Goal: Task Accomplishment & Management: Complete application form

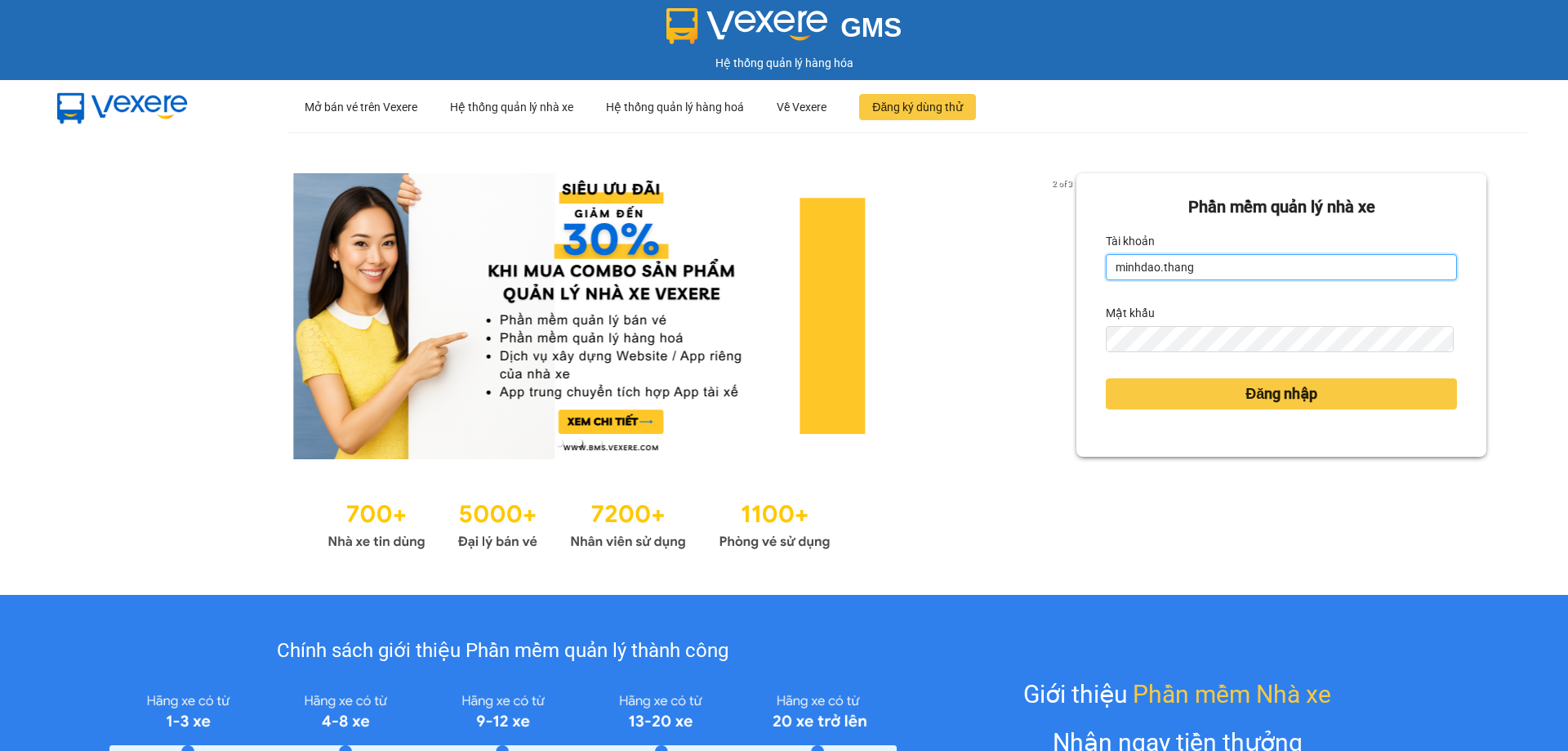
click at [1248, 262] on input "minhdao.thang" at bounding box center [1282, 266] width 352 height 26
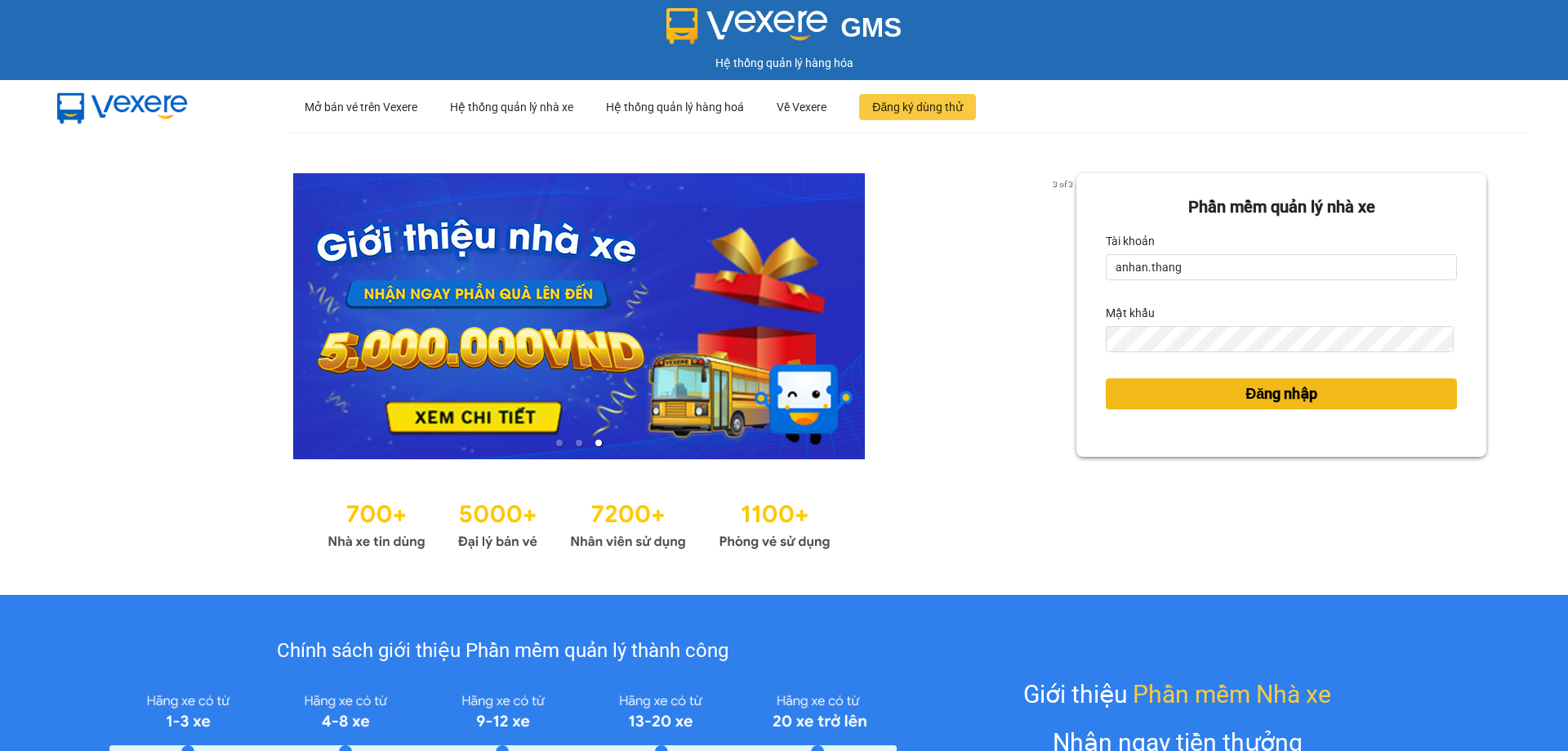
click at [1184, 390] on button "Đăng nhập" at bounding box center [1282, 394] width 352 height 31
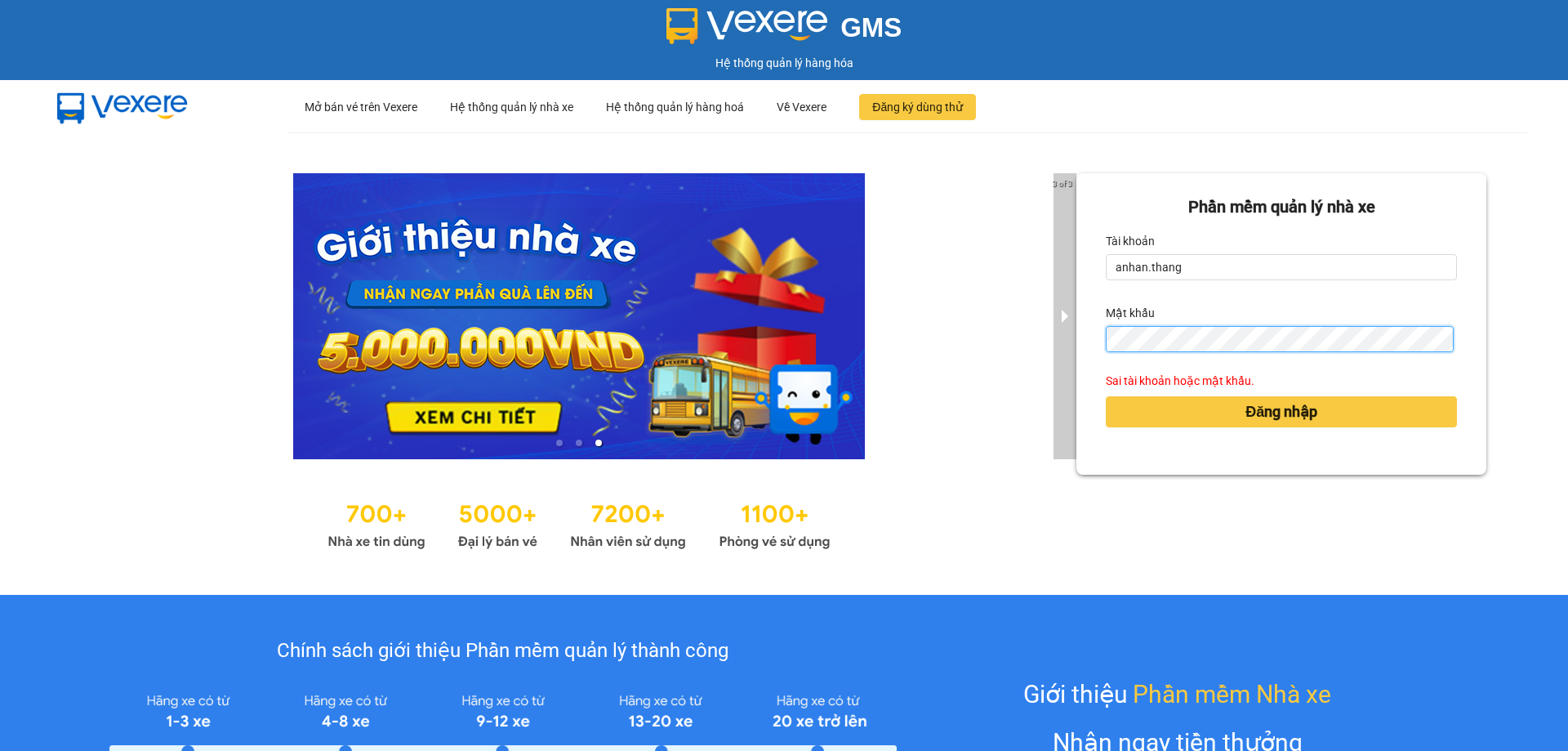
click at [1054, 365] on div "3 of 3 Phần mềm quản lý nhà xe Tài khoản anhan.thang Mật khẩu Sai tài khoản hoặ…" at bounding box center [784, 363] width 1568 height 462
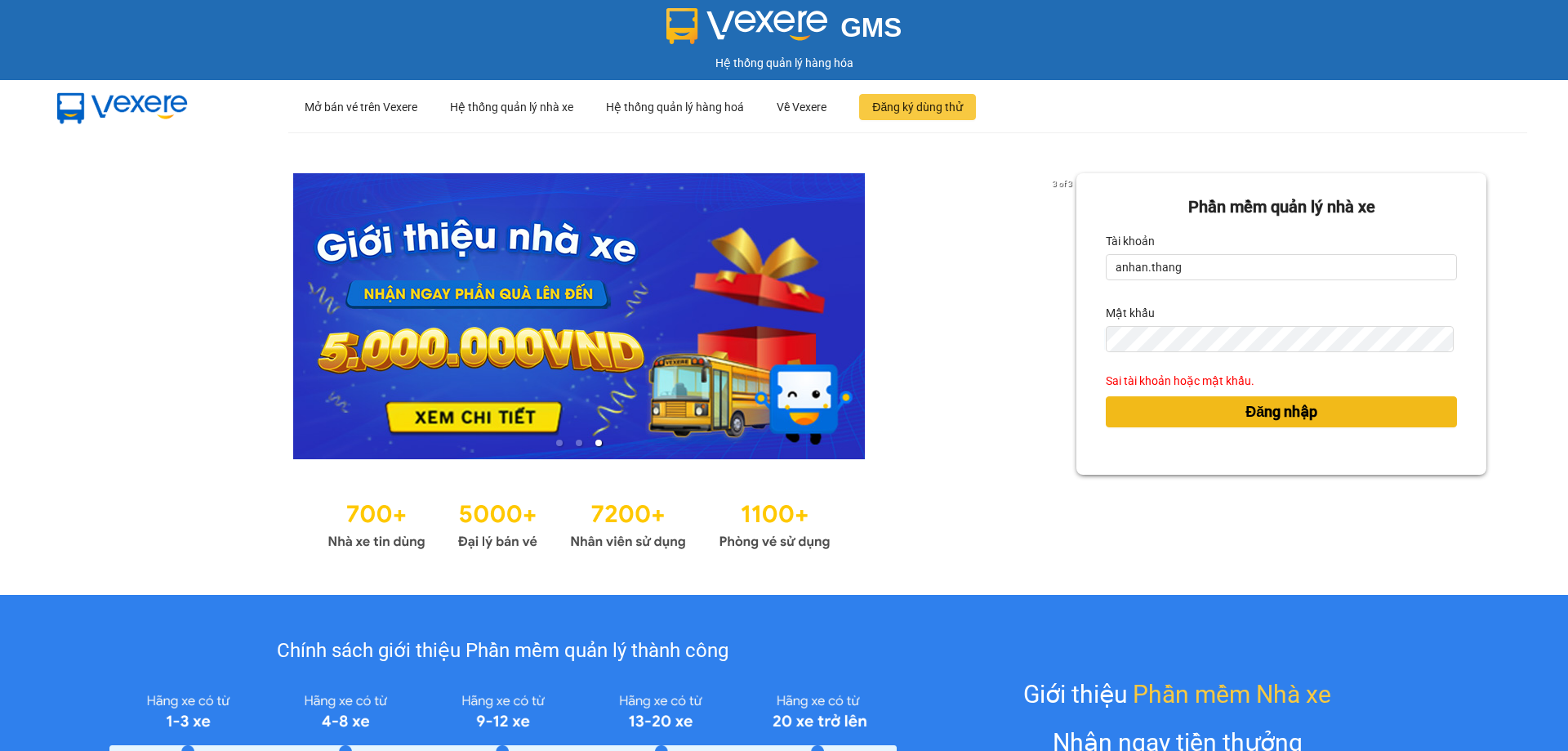
click at [1138, 417] on button "Đăng nhập" at bounding box center [1282, 411] width 352 height 31
click at [1176, 411] on button "Đăng nhập" at bounding box center [1282, 411] width 352 height 31
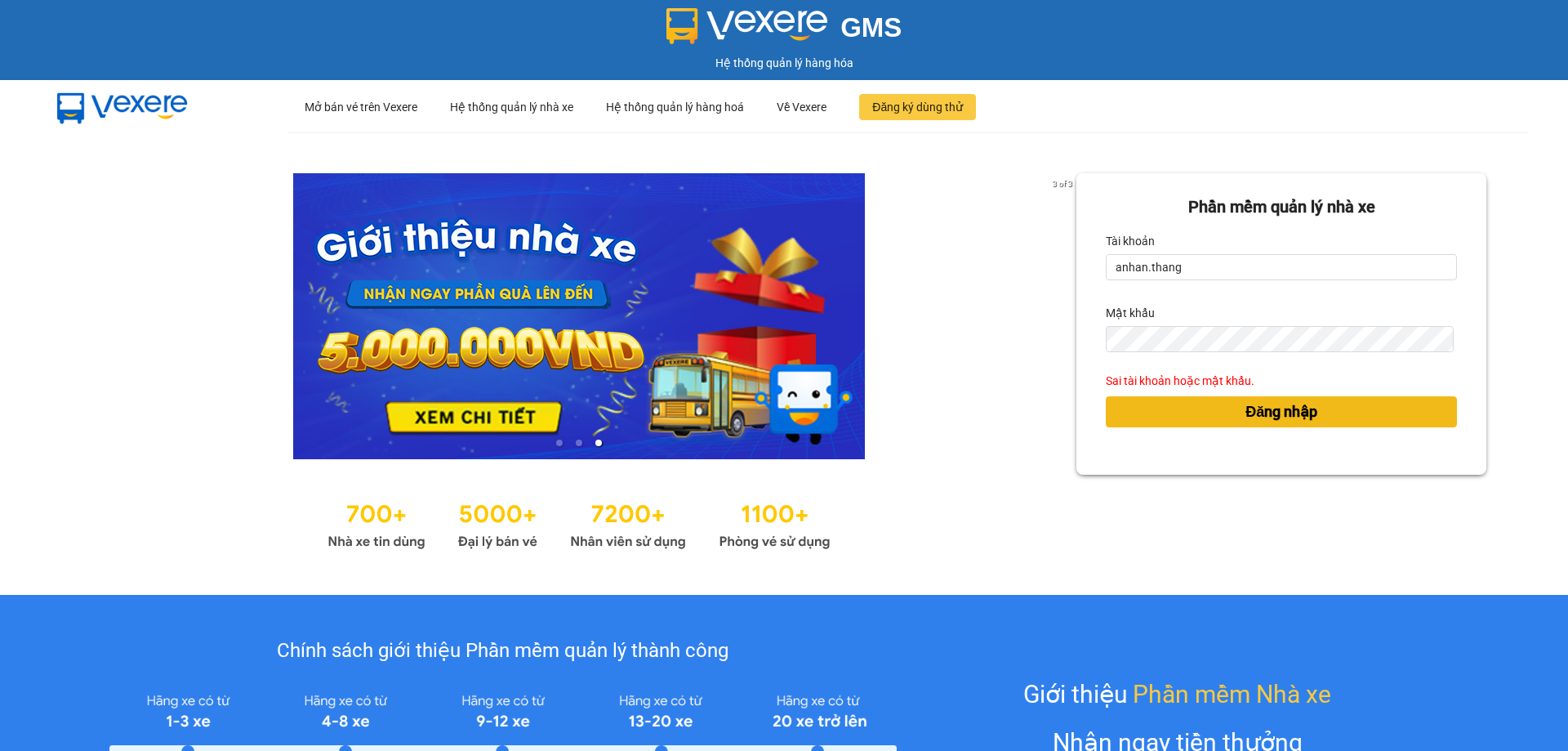
click at [1176, 411] on button "Đăng nhập" at bounding box center [1282, 411] width 352 height 31
click at [1226, 410] on button "Đăng nhập" at bounding box center [1282, 411] width 352 height 31
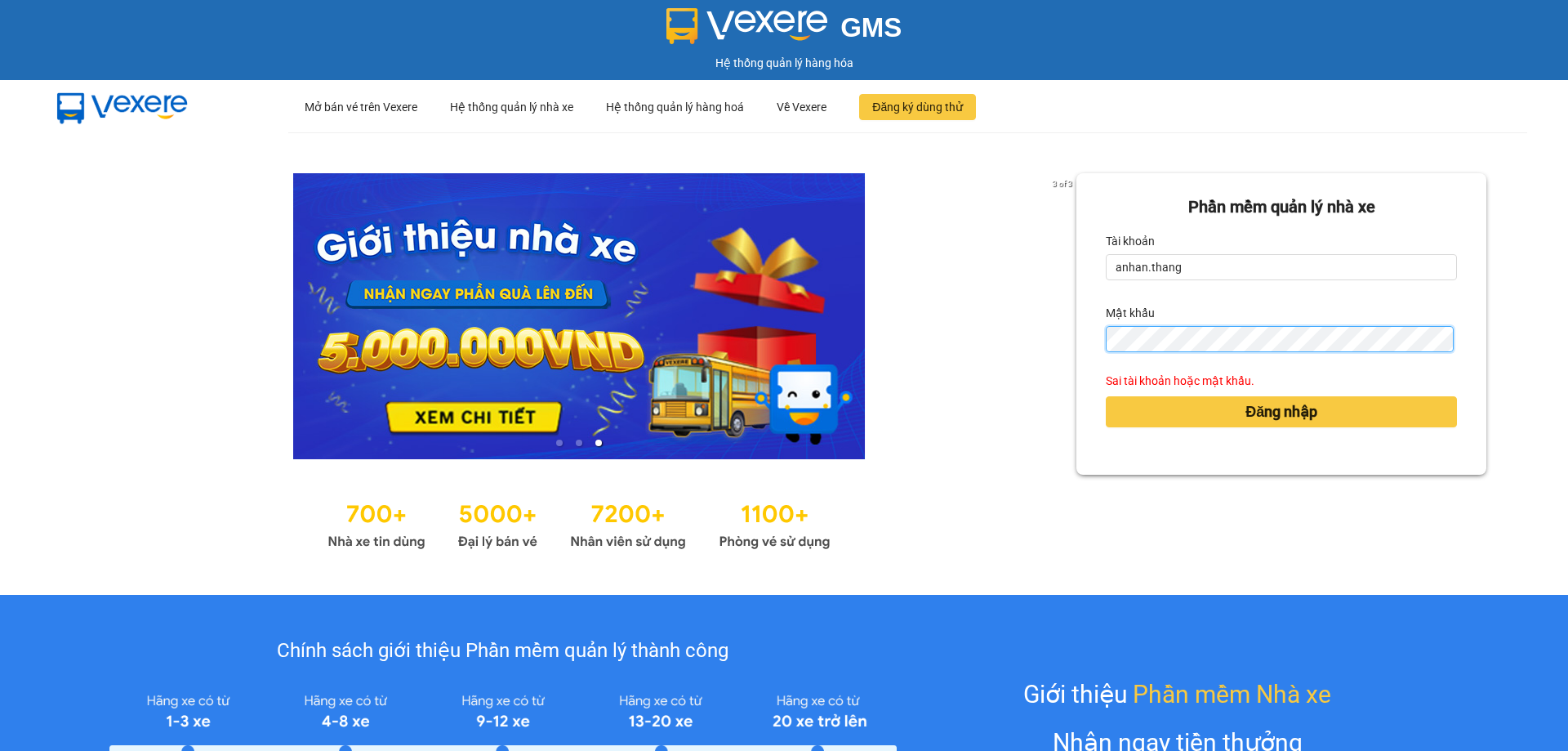
click at [1095, 351] on div "Phần mềm quản lý nhà xe Tài khoản anhan.thang Mật khẩu Sai tài khoản hoặc mật k…" at bounding box center [1282, 324] width 410 height 301
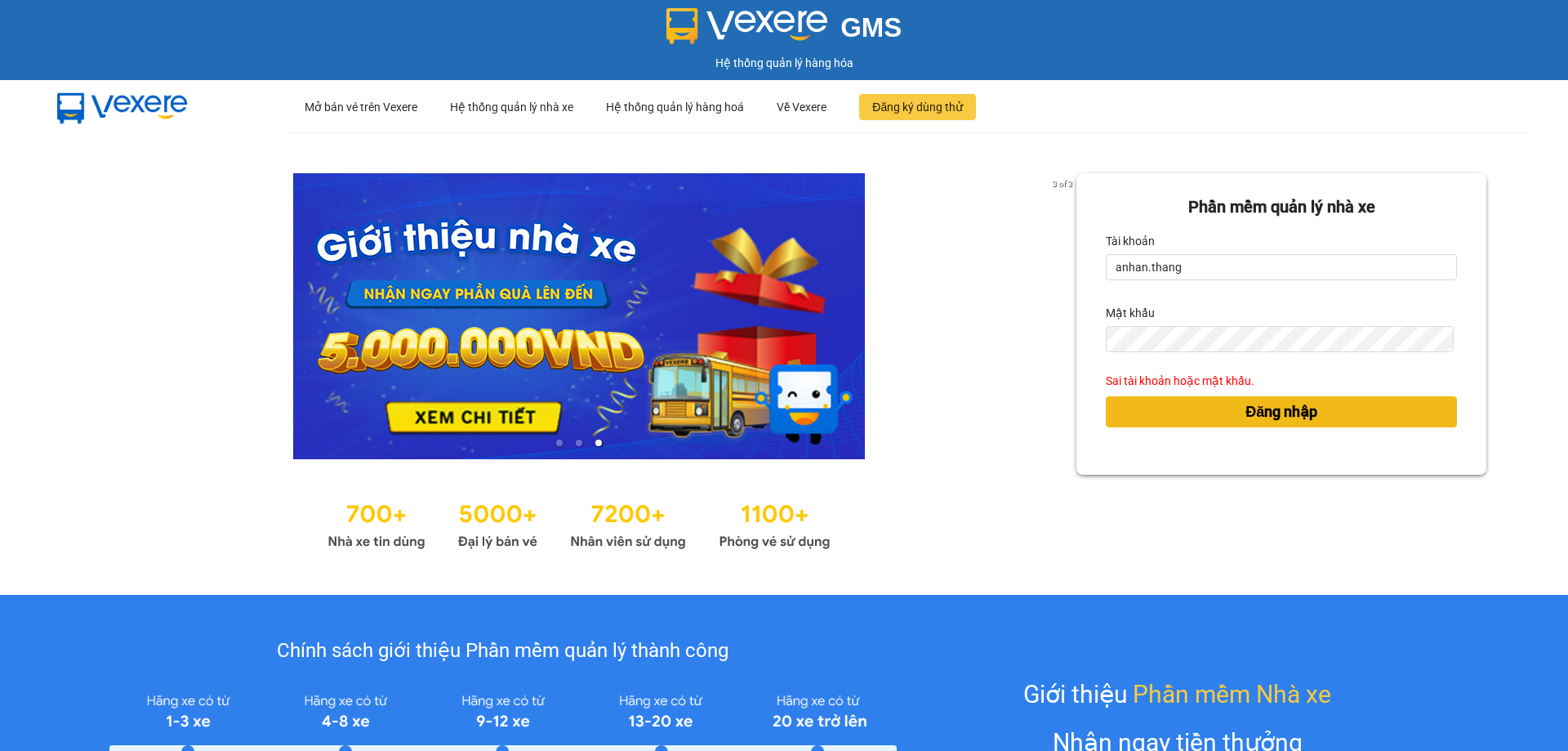
click at [1141, 419] on button "Đăng nhập" at bounding box center [1282, 411] width 352 height 31
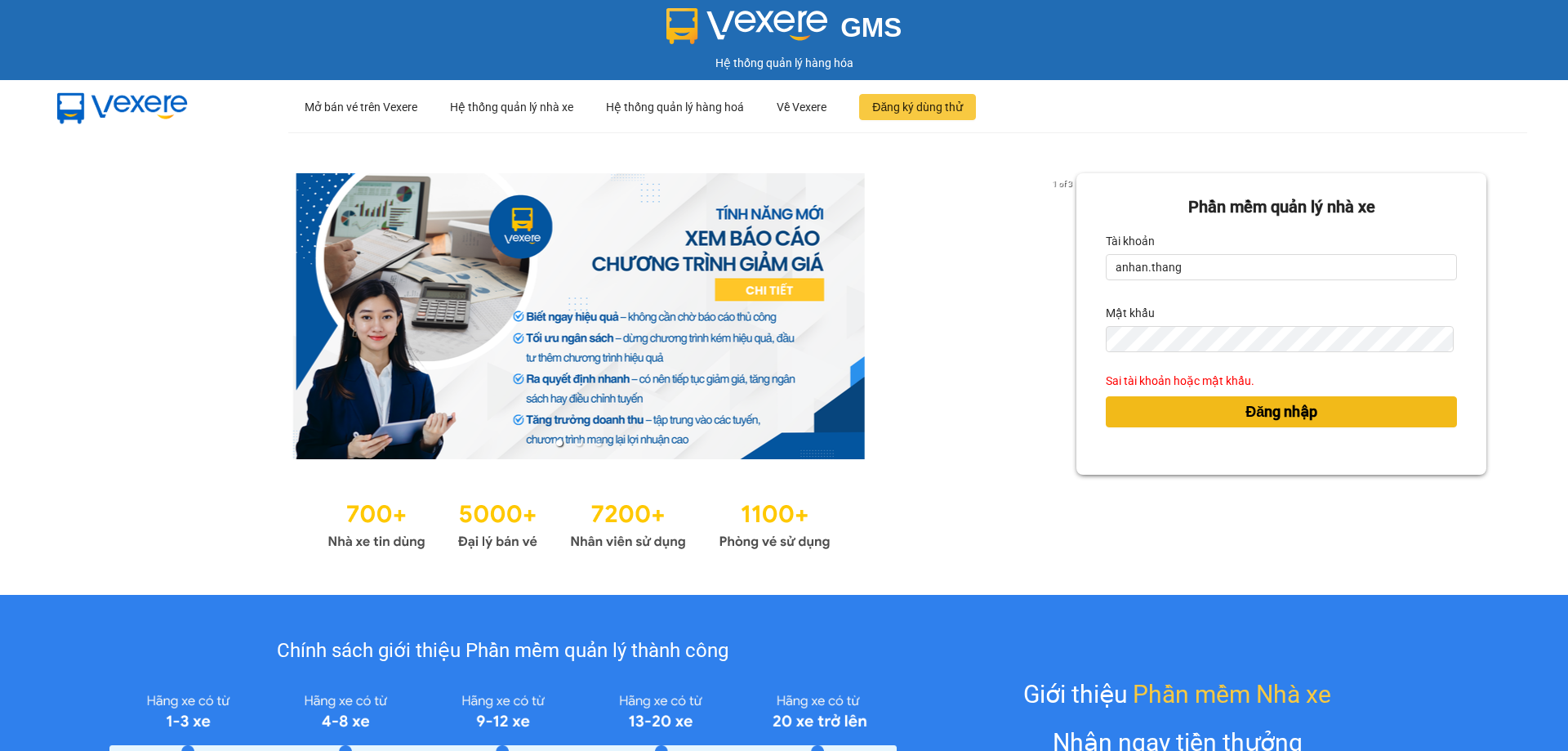
click at [1141, 419] on button "Đăng nhập" at bounding box center [1282, 411] width 352 height 31
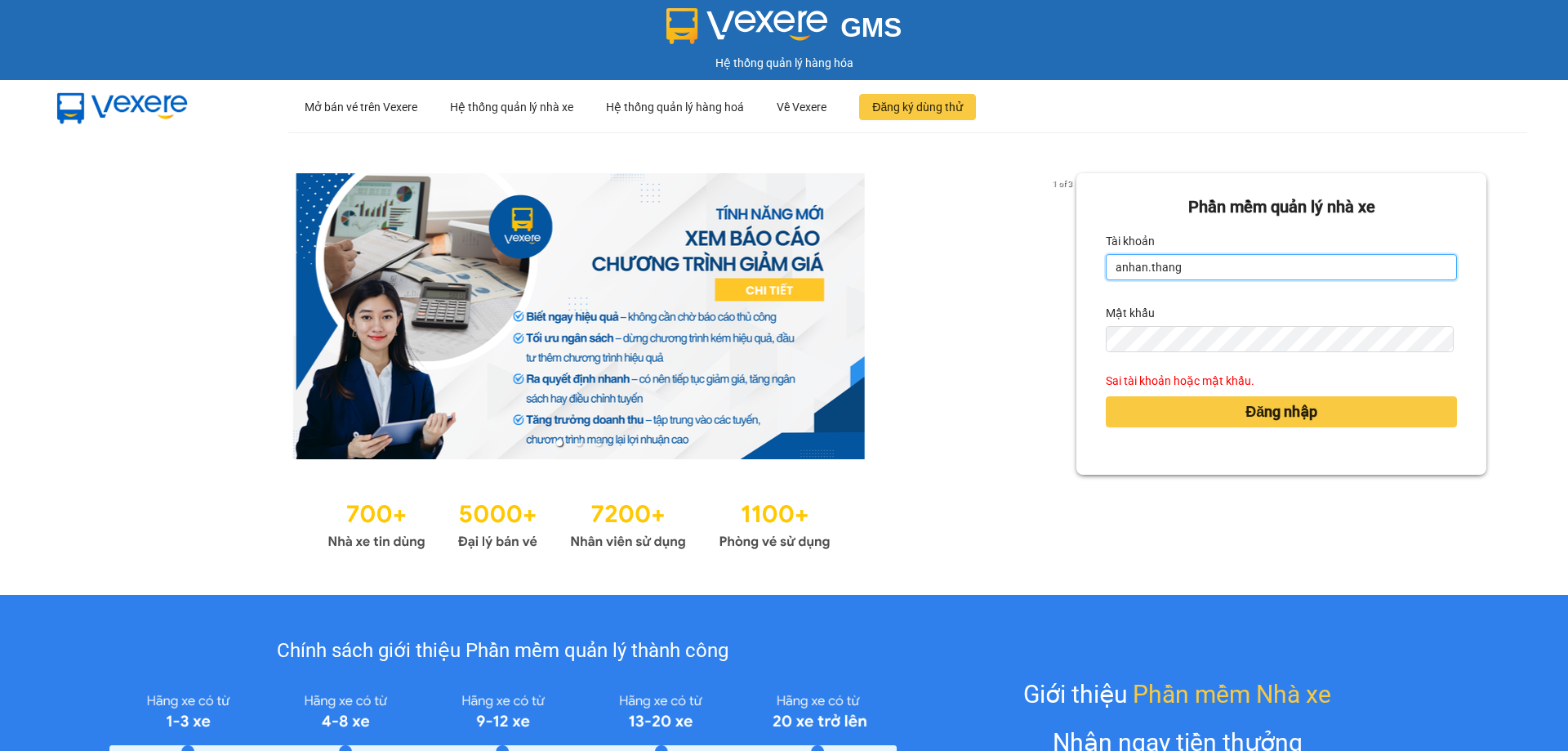
click at [1171, 273] on input "anhan.thang" at bounding box center [1282, 266] width 352 height 26
drag, startPoint x: 1182, startPoint y: 273, endPoint x: 1031, endPoint y: 290, distance: 152.0
click at [1031, 290] on div "1 of 3 Phần mềm quản lý nhà xe Tài khoản anhan.thang Mật khẩu Sai tài khoản hoặ…" at bounding box center [784, 363] width 1568 height 462
type input "a"
click at [1133, 265] on input "Tài khoản" at bounding box center [1282, 266] width 352 height 26
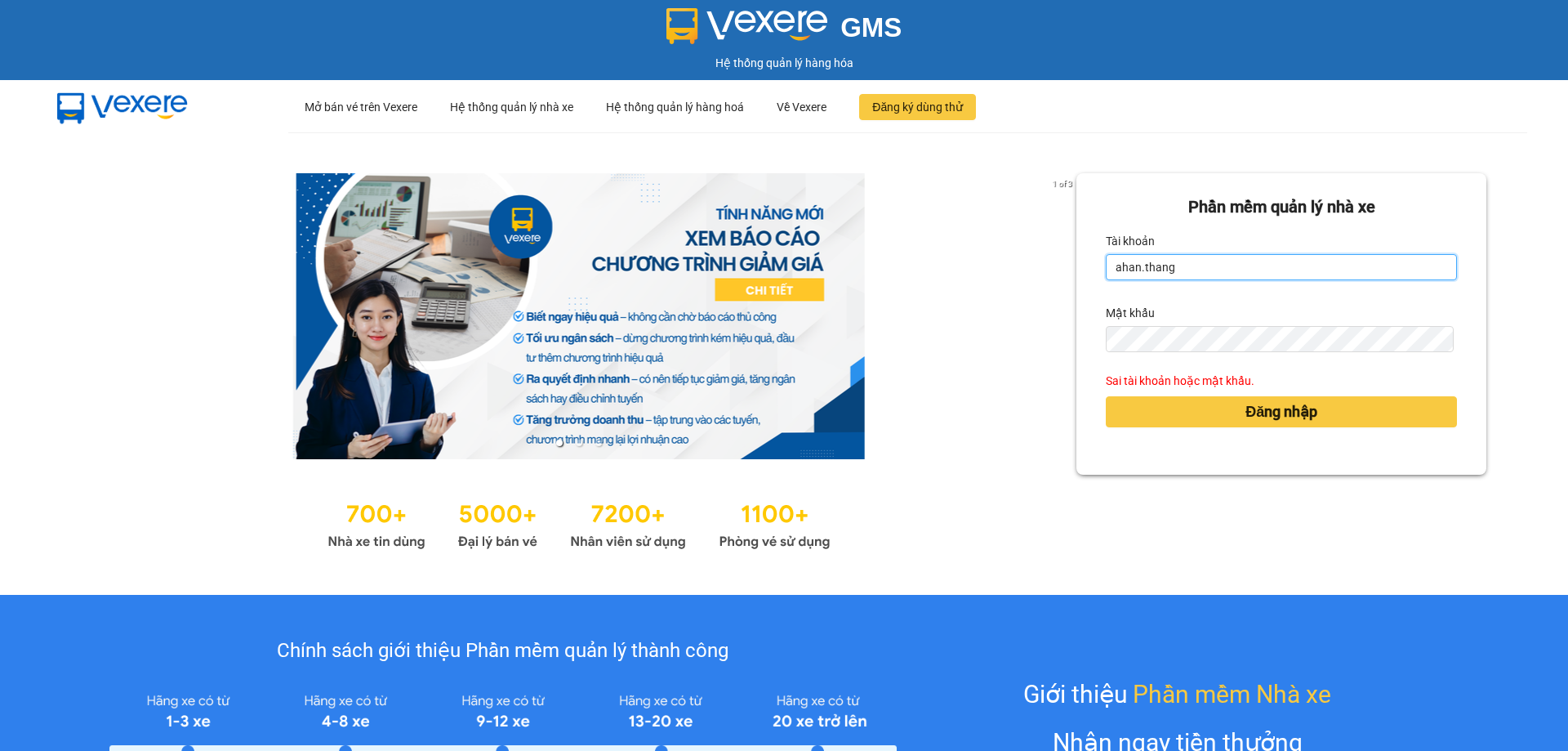
type input "ahan.thang"
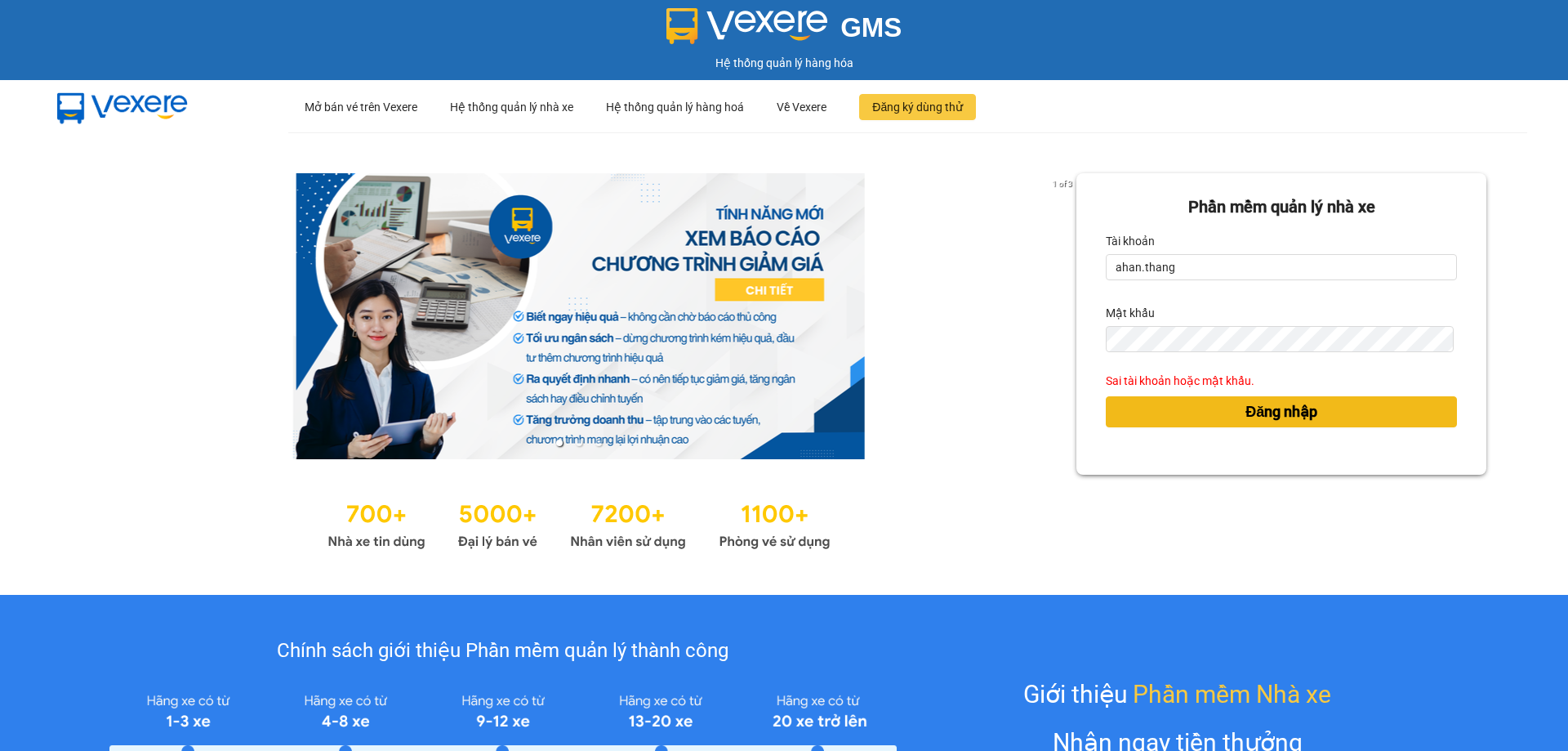
click at [1138, 418] on button "Đăng nhập" at bounding box center [1282, 411] width 352 height 31
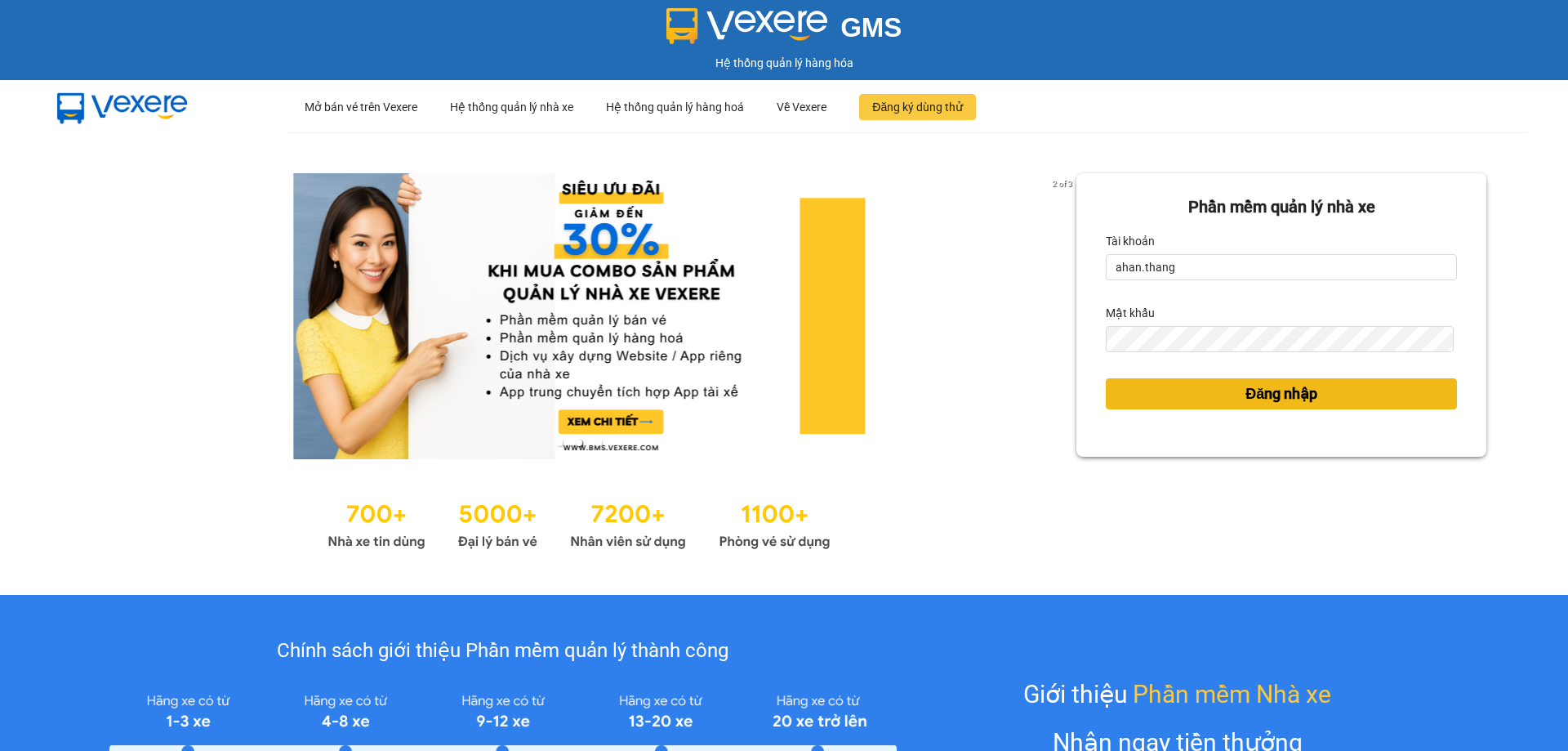
click at [1155, 400] on button "Đăng nhập" at bounding box center [1282, 394] width 352 height 31
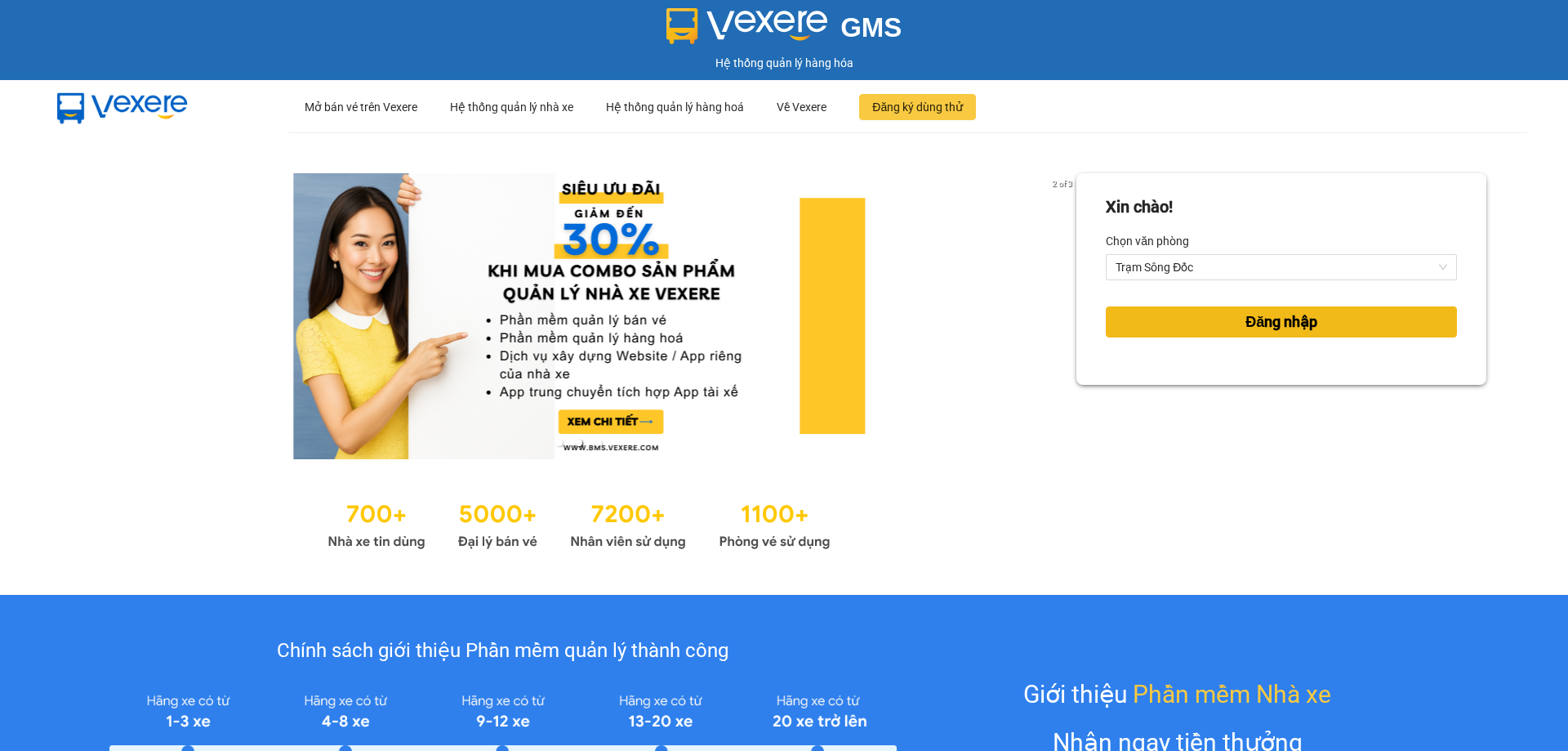
click at [1206, 323] on button "Đăng nhập" at bounding box center [1282, 321] width 352 height 31
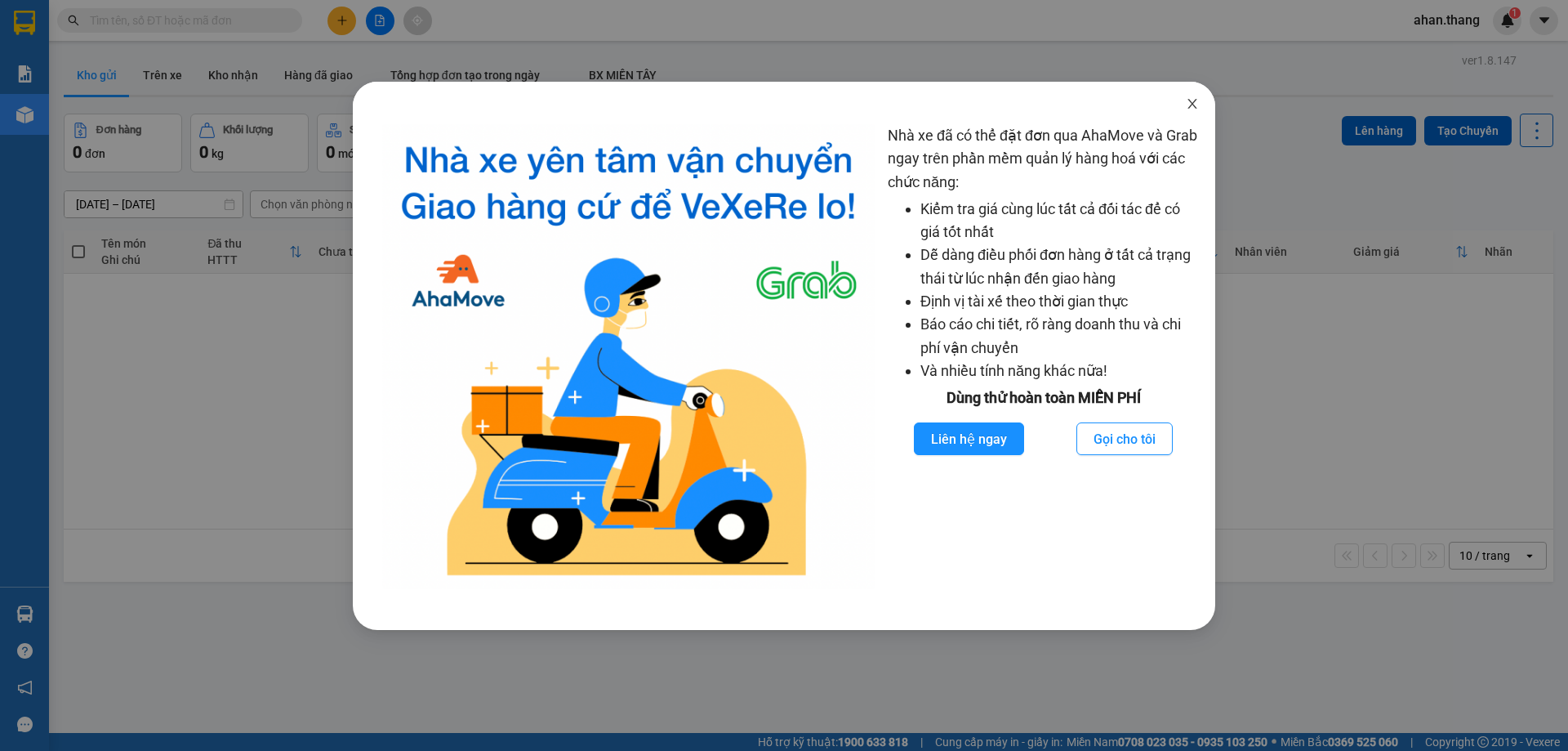
click at [1194, 104] on icon "close" at bounding box center [1193, 104] width 13 height 13
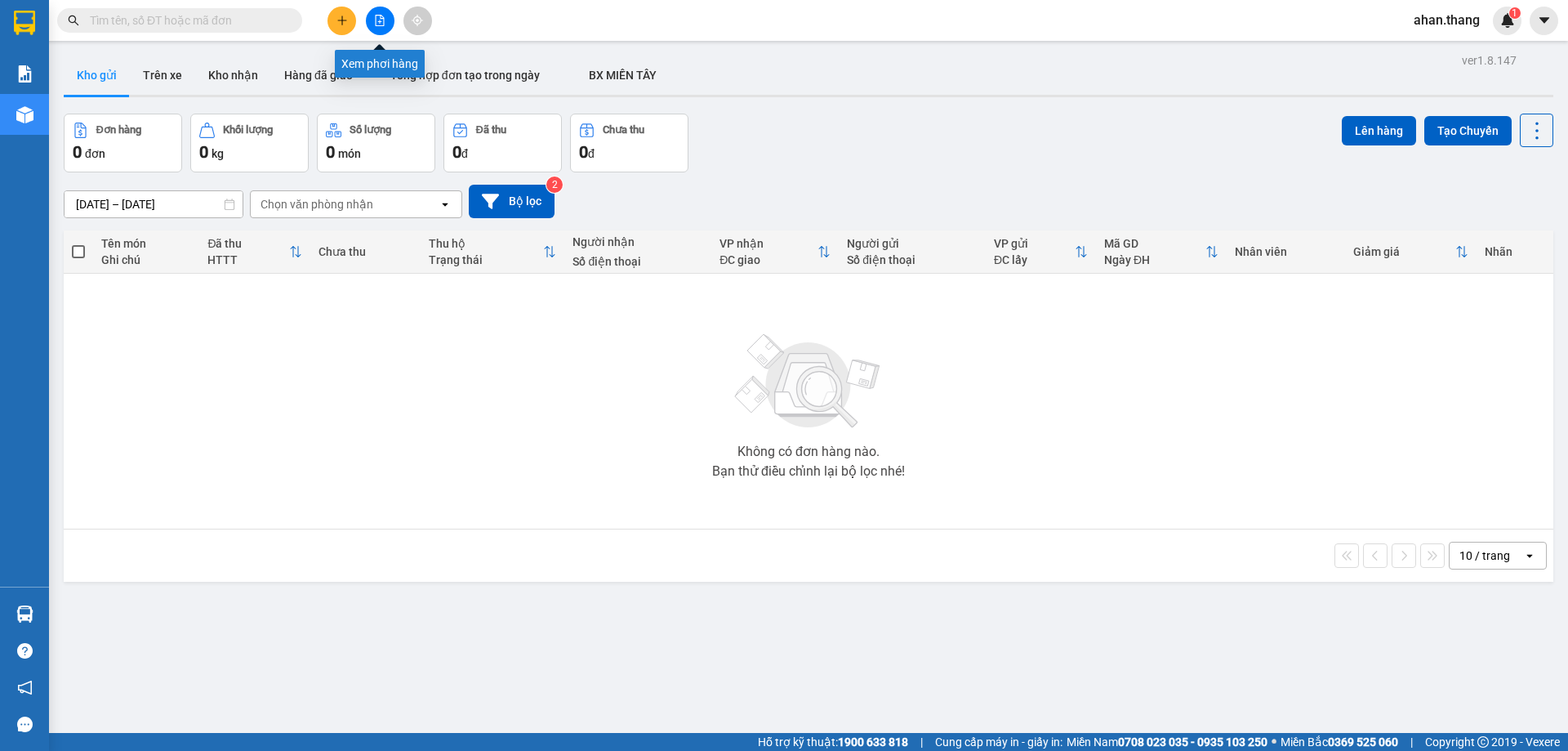
click at [342, 22] on icon "plus" at bounding box center [342, 20] width 1 height 9
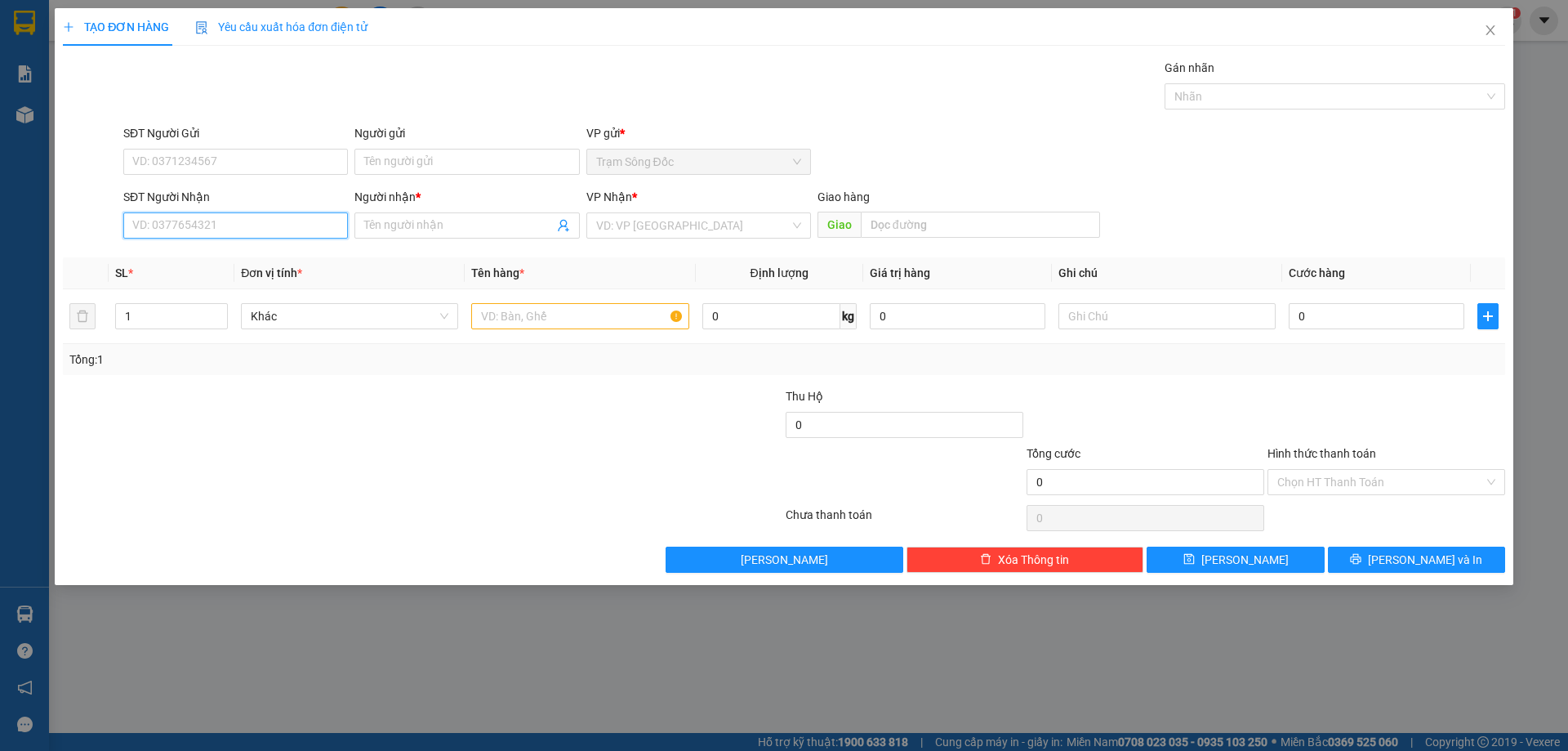
click at [207, 228] on input "SĐT Người Nhận" at bounding box center [235, 225] width 224 height 26
click at [161, 234] on input "0989064589" at bounding box center [235, 225] width 224 height 26
type input "0989064589"
click at [158, 240] on div "SĐT Người Nhận 0989064589" at bounding box center [235, 216] width 224 height 57
click at [158, 238] on div "SĐT Người Nhận 0989064589" at bounding box center [235, 216] width 224 height 57
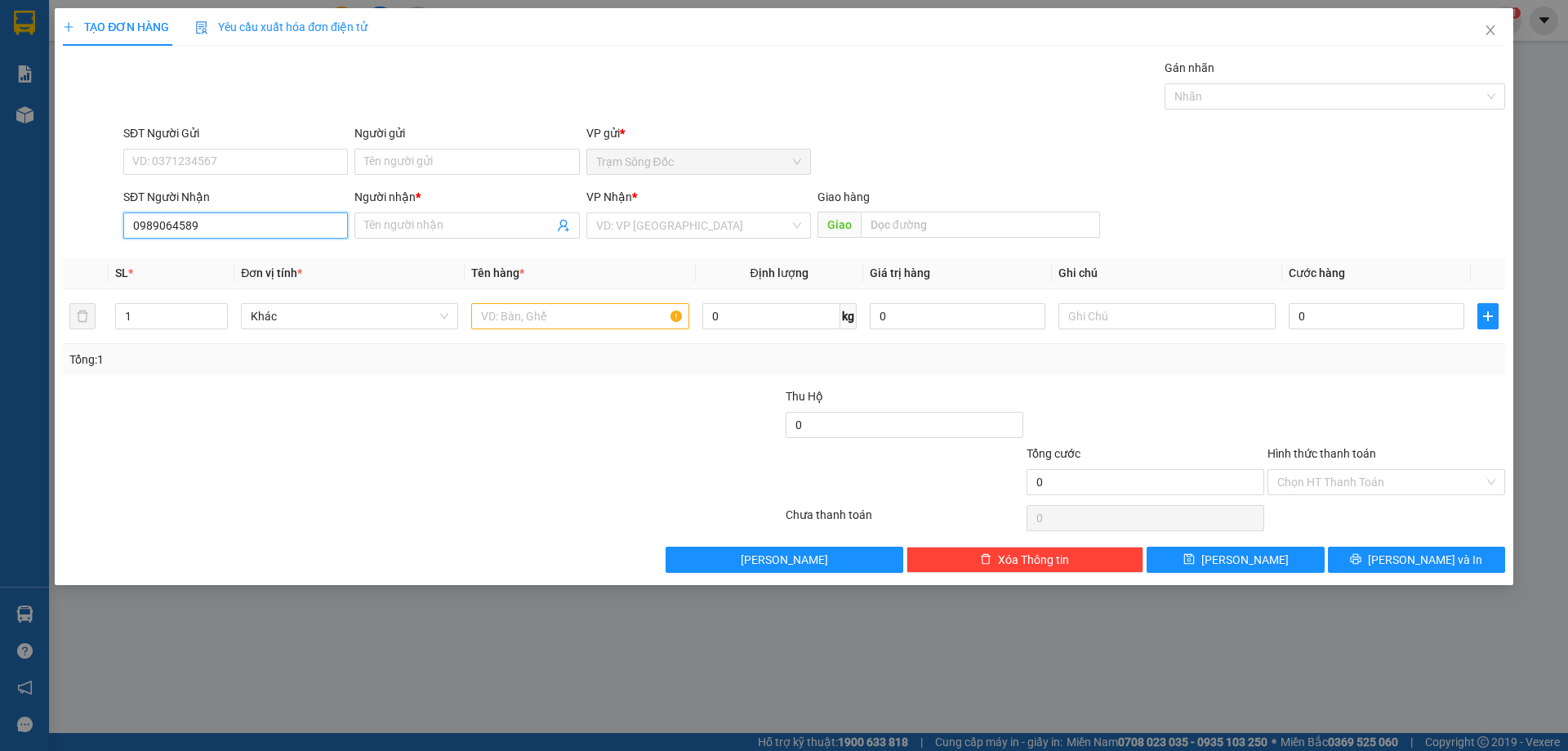
click at [158, 238] on input "0989064589" at bounding box center [235, 225] width 224 height 26
click at [179, 239] on div "SĐT Người Nhận 0989064589 0989064589" at bounding box center [235, 216] width 224 height 57
click at [385, 224] on input "Người nhận *" at bounding box center [458, 225] width 188 height 18
type input "k ten"
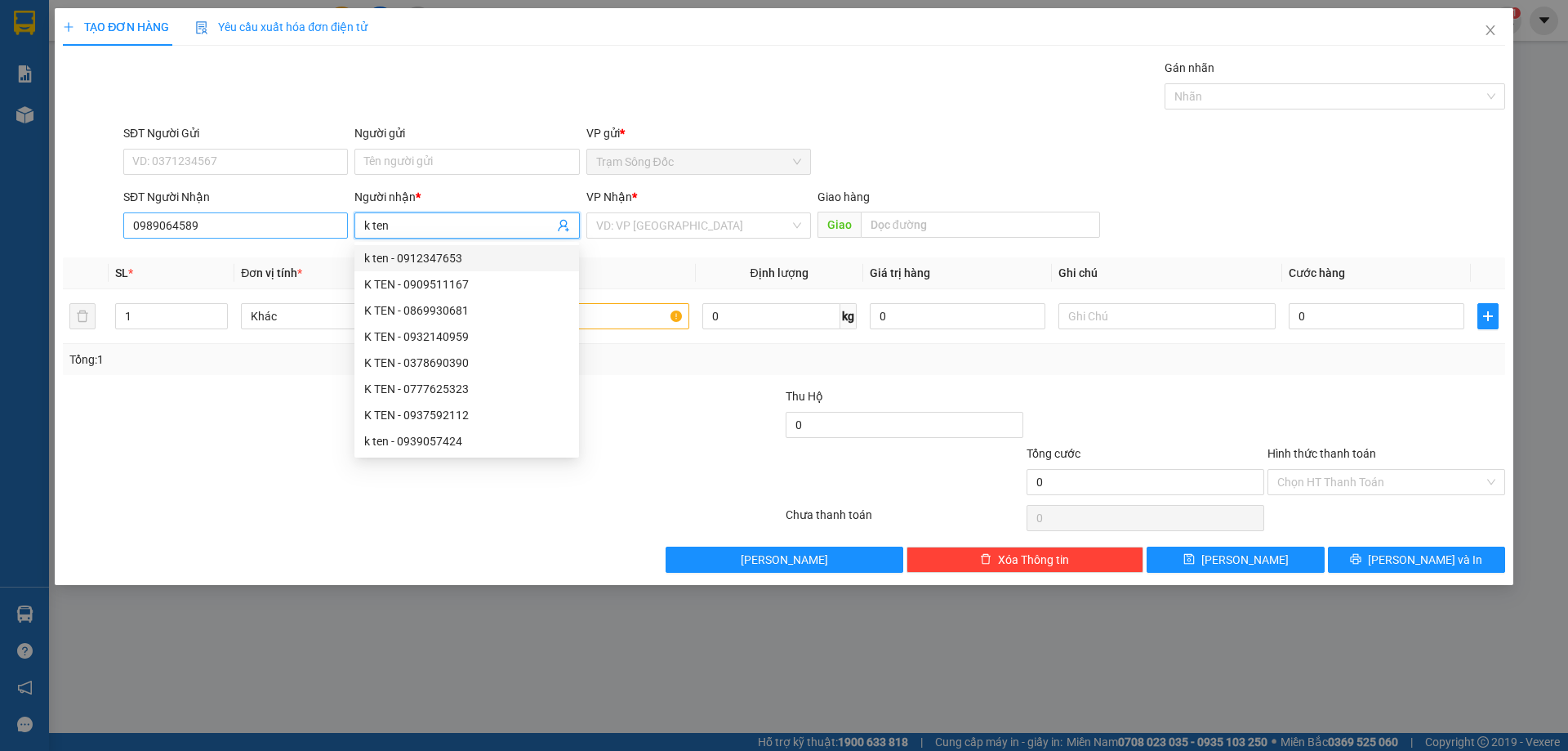
drag, startPoint x: 406, startPoint y: 228, endPoint x: 311, endPoint y: 232, distance: 95.1
click at [314, 238] on div "SĐT Người Nhận 0989064589 Người nhận * k ten VP Nhận * VD: VP Sài Gòn Giao hàng…" at bounding box center [814, 216] width 1389 height 57
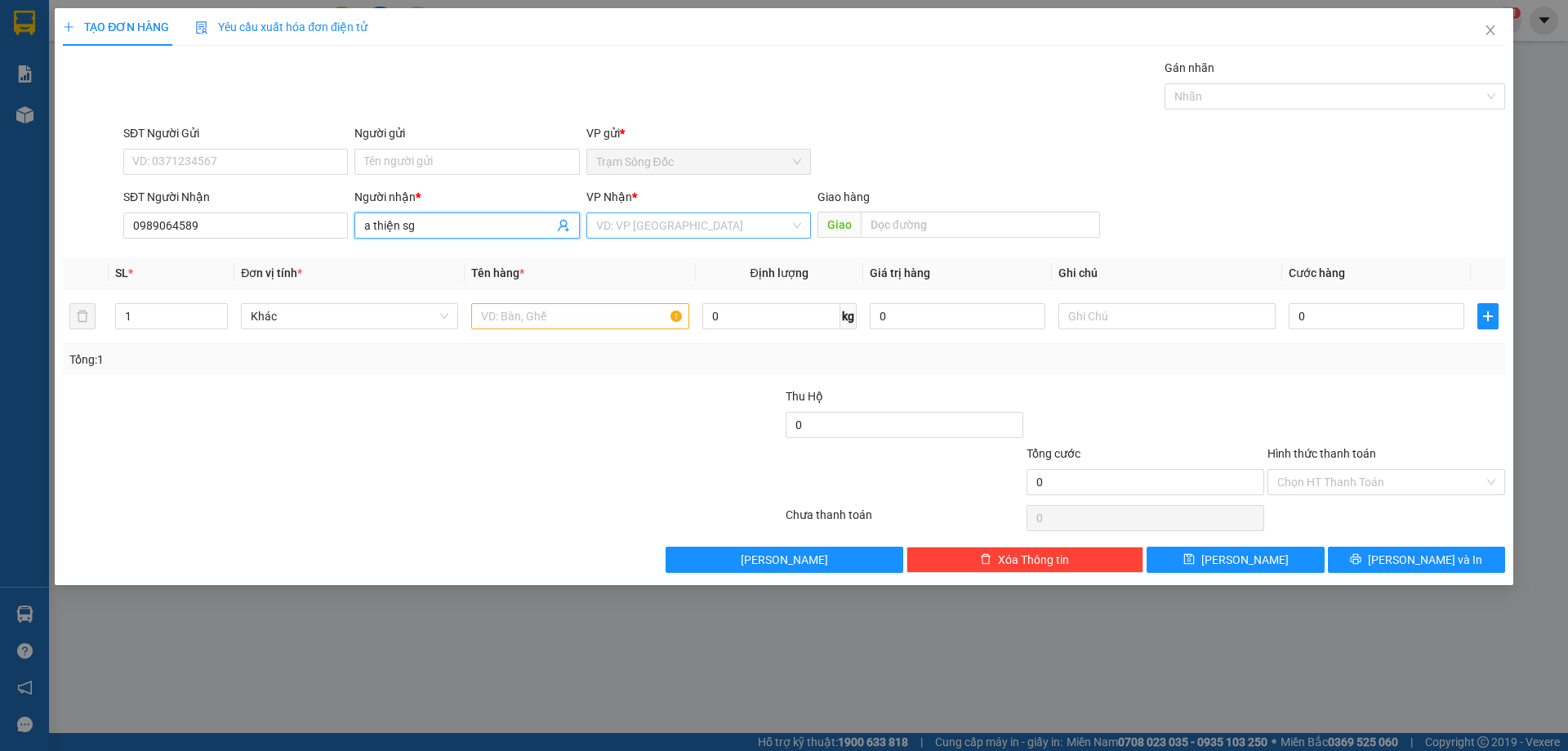
type input "a thiện sg"
click at [665, 224] on input "search" at bounding box center [692, 225] width 193 height 24
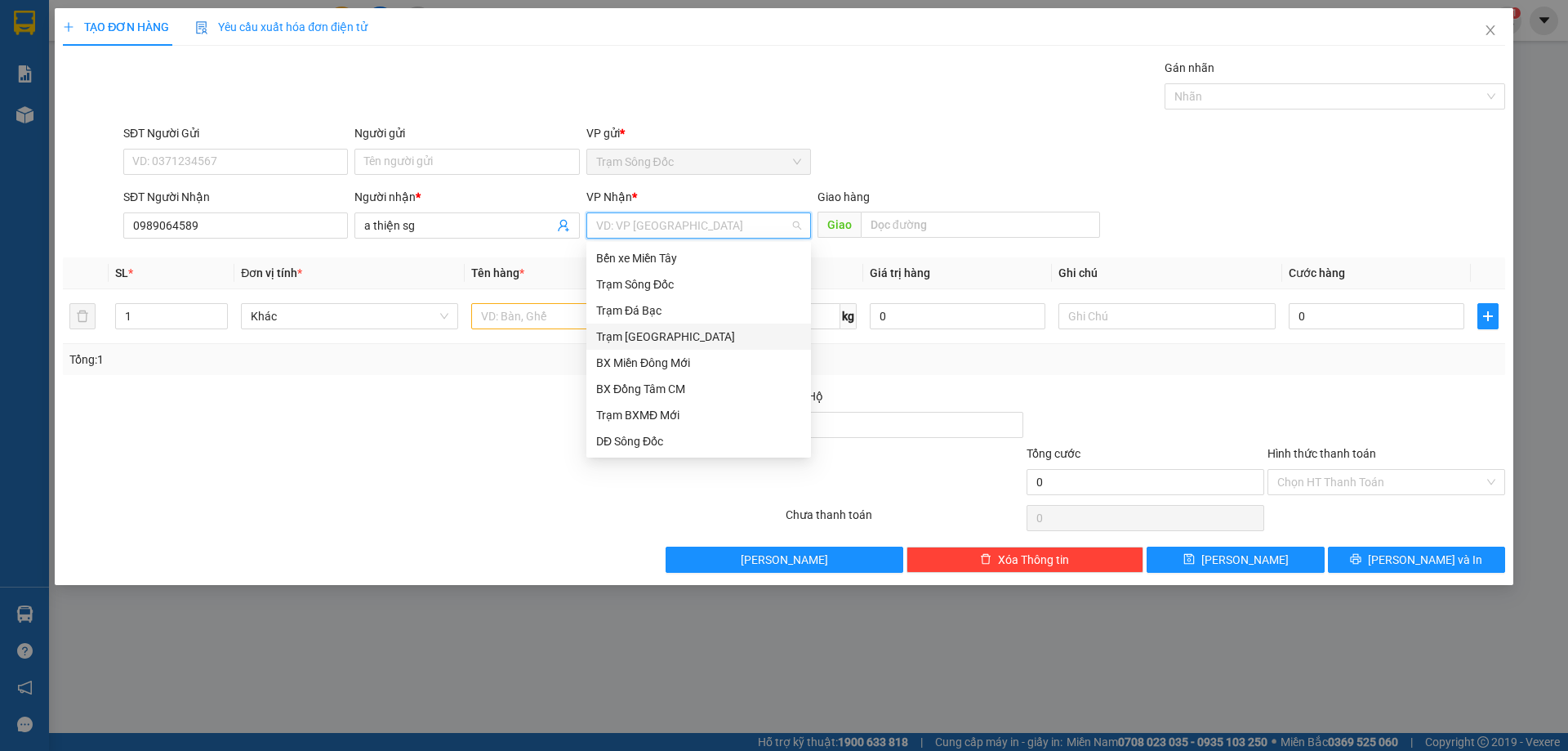
click at [665, 323] on div "Trạm [GEOGRAPHIC_DATA]" at bounding box center [698, 336] width 224 height 26
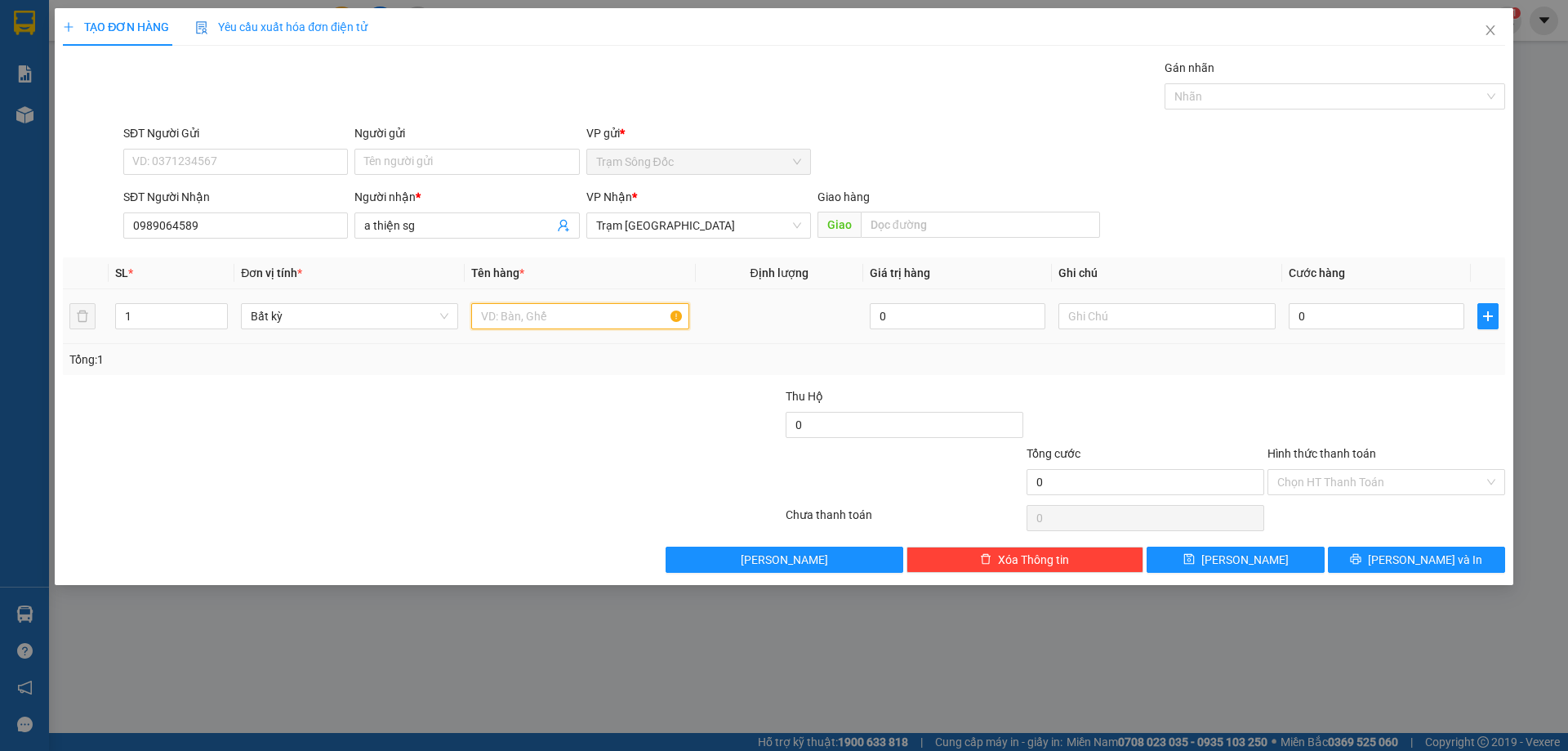
click at [541, 327] on input "text" at bounding box center [580, 316] width 218 height 26
type input "1 cục"
click at [1322, 311] on input "0" at bounding box center [1376, 316] width 176 height 26
type input "4"
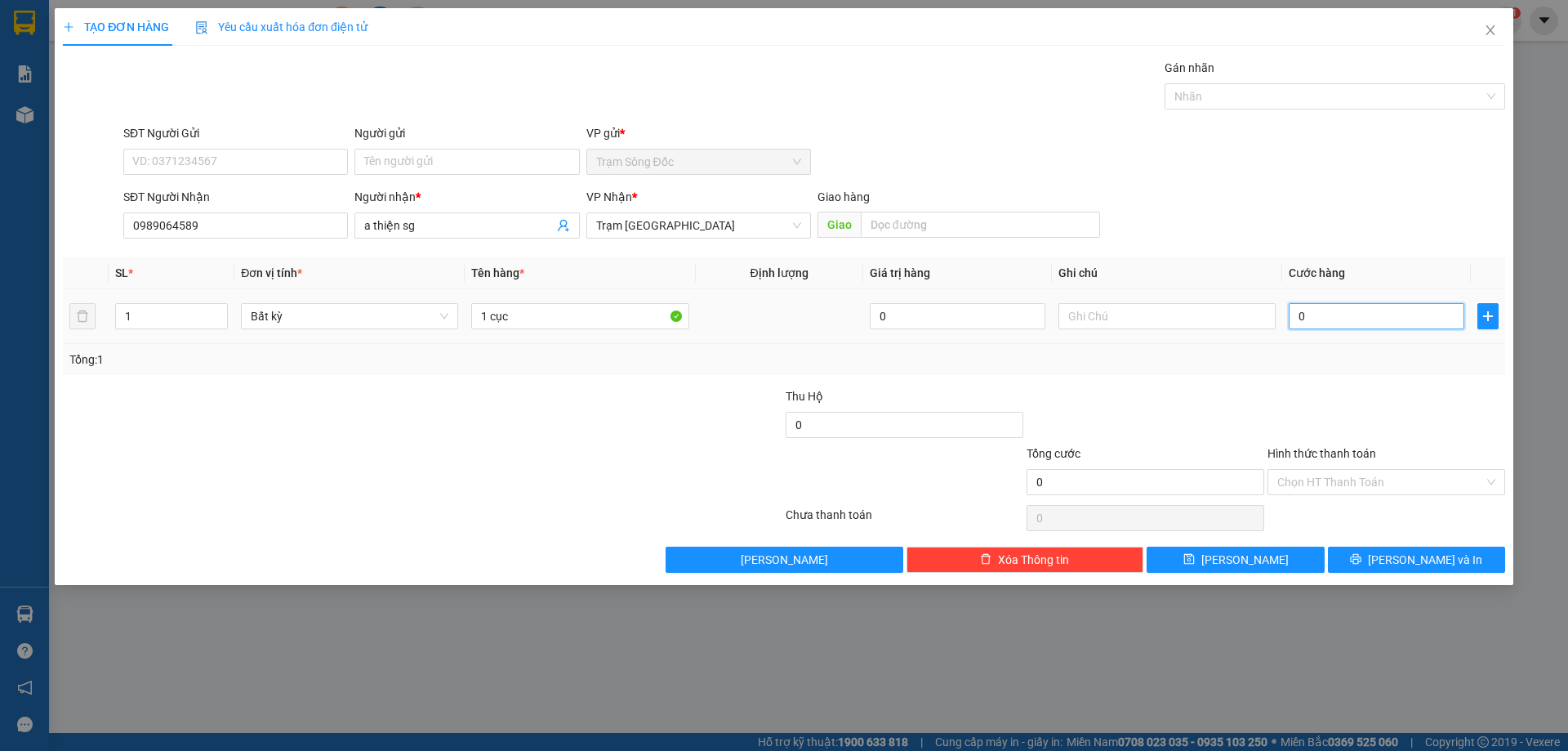
type input "4"
type input "40"
type input "400"
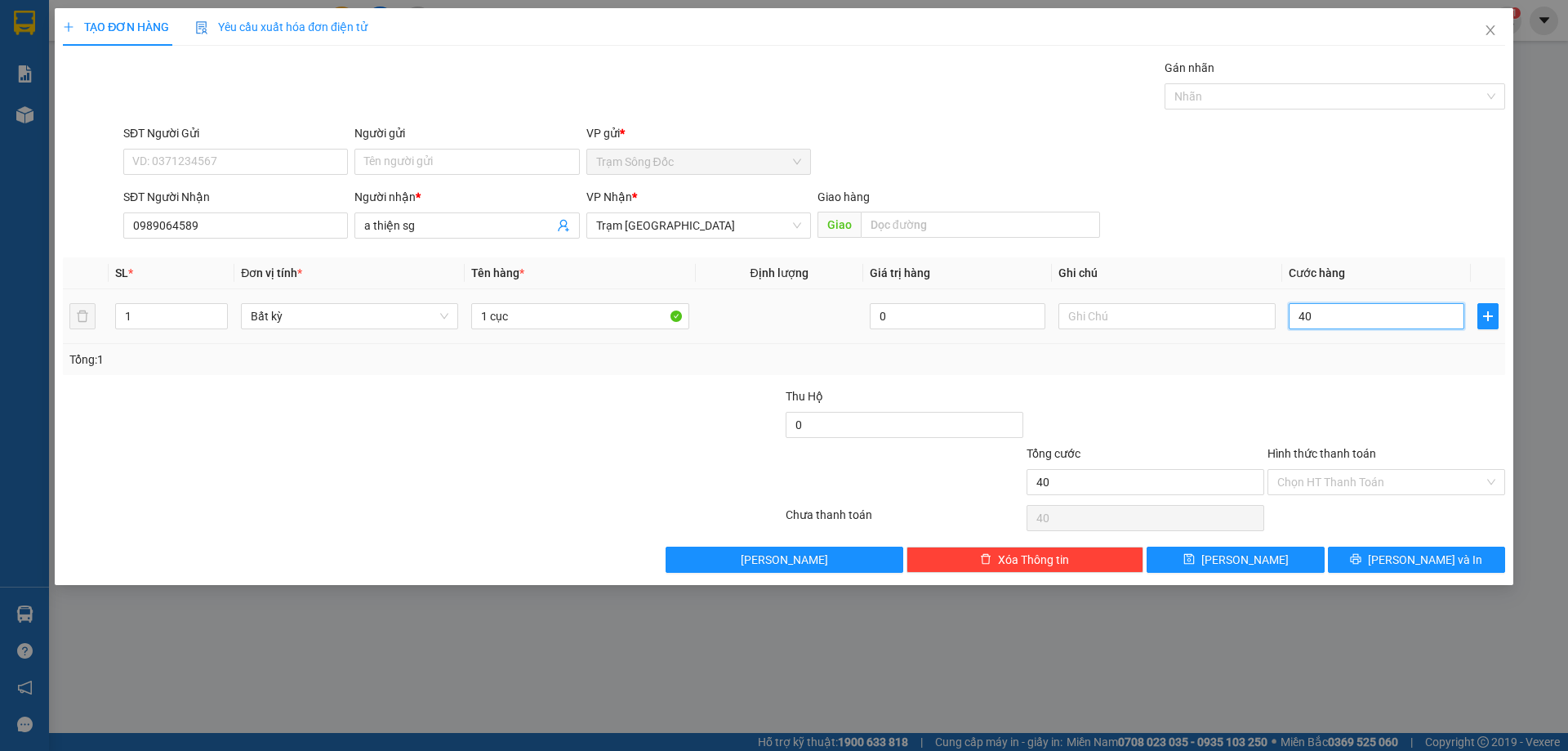
type input "400"
type input "4.000"
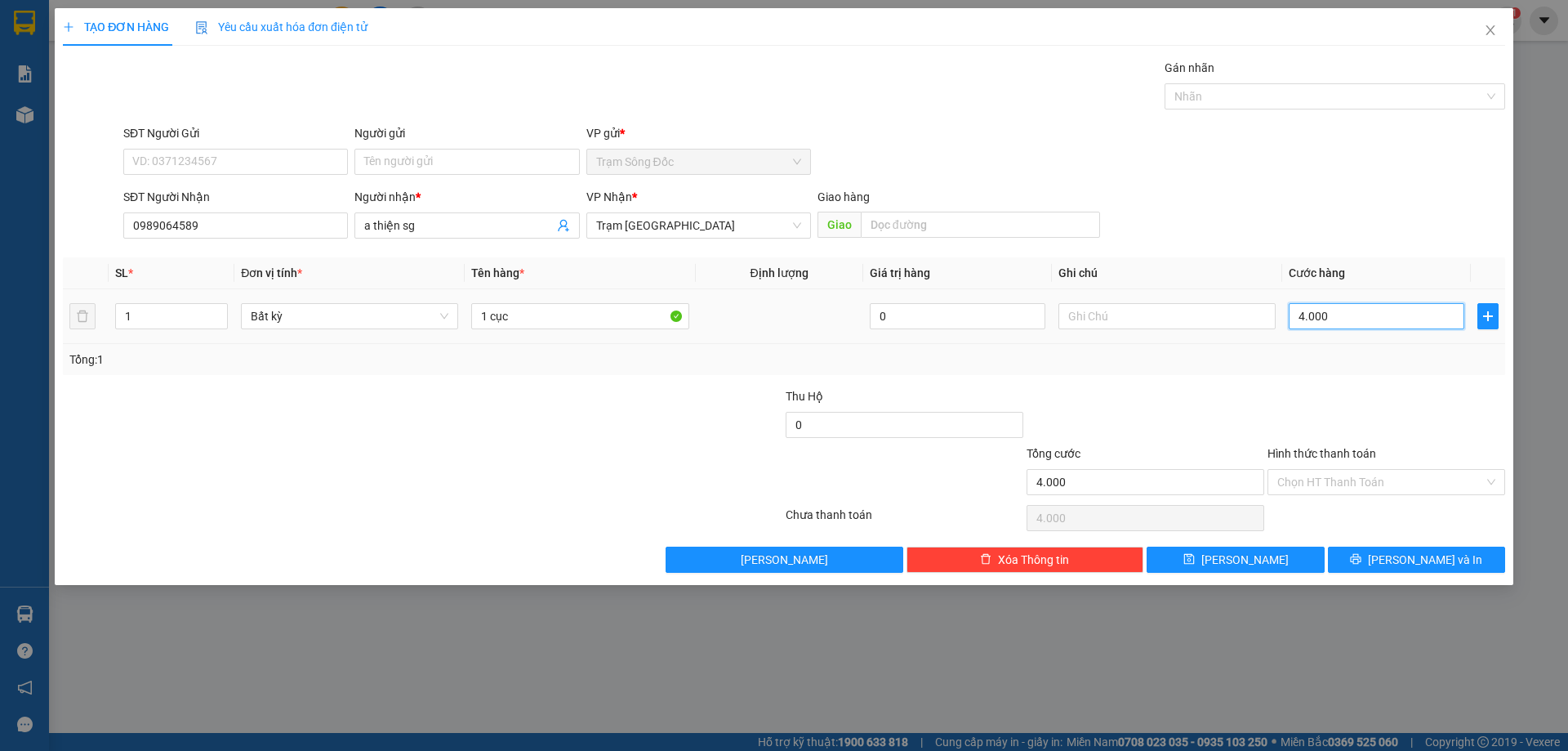
type input "40.000"
click at [835, 432] on input "0" at bounding box center [905, 424] width 238 height 26
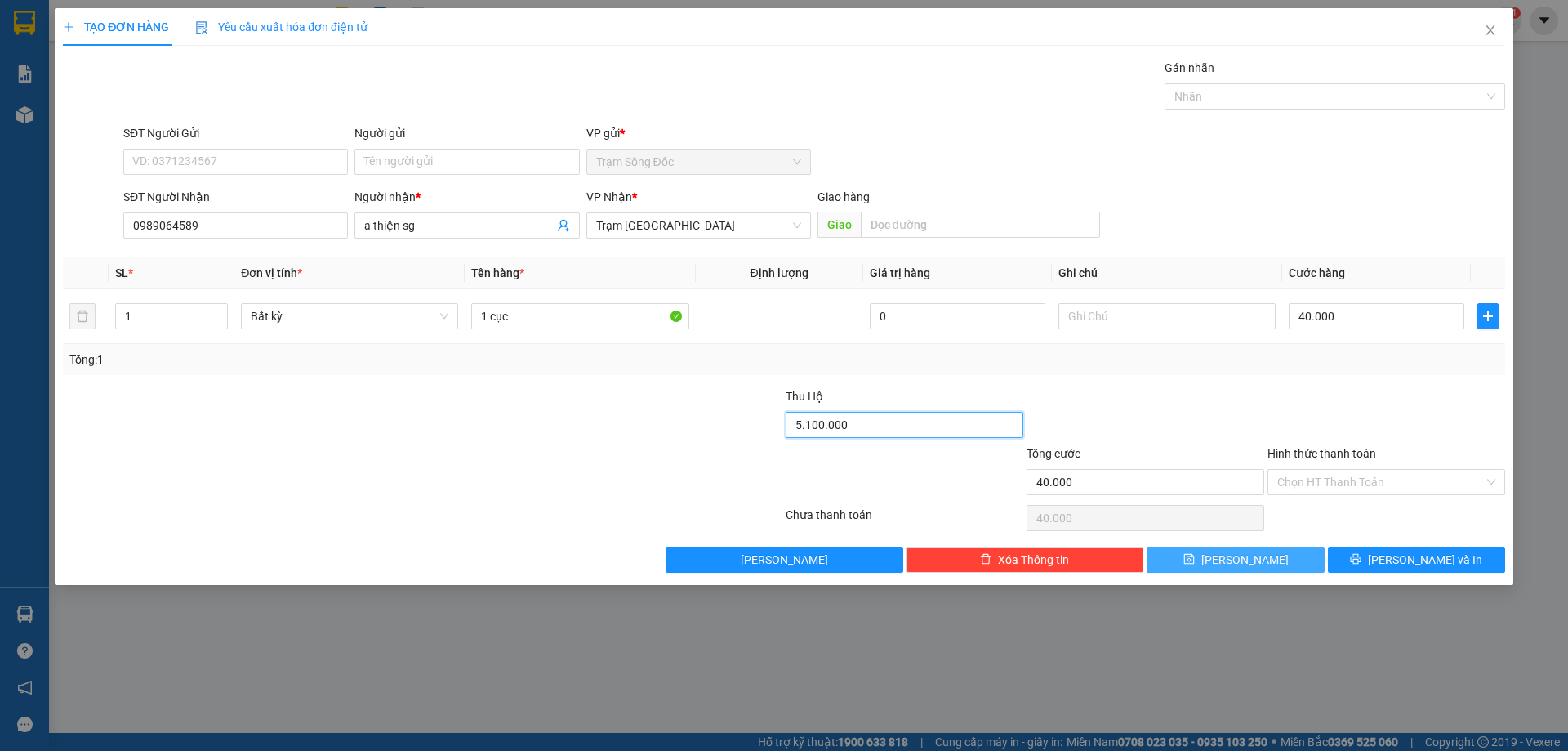
type input "5.100.000"
click at [1242, 554] on span "[PERSON_NAME]" at bounding box center [1245, 559] width 87 height 18
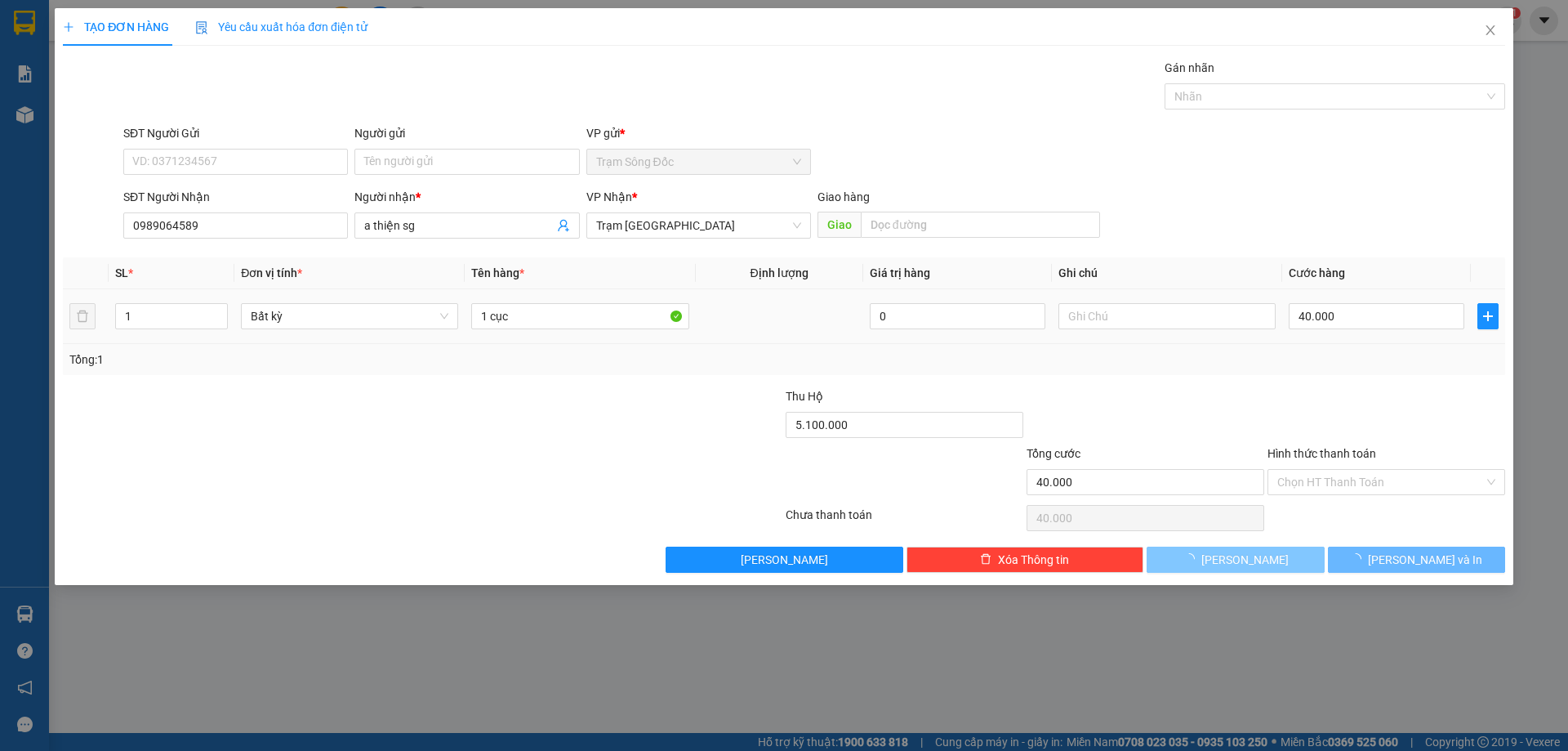
type input "0"
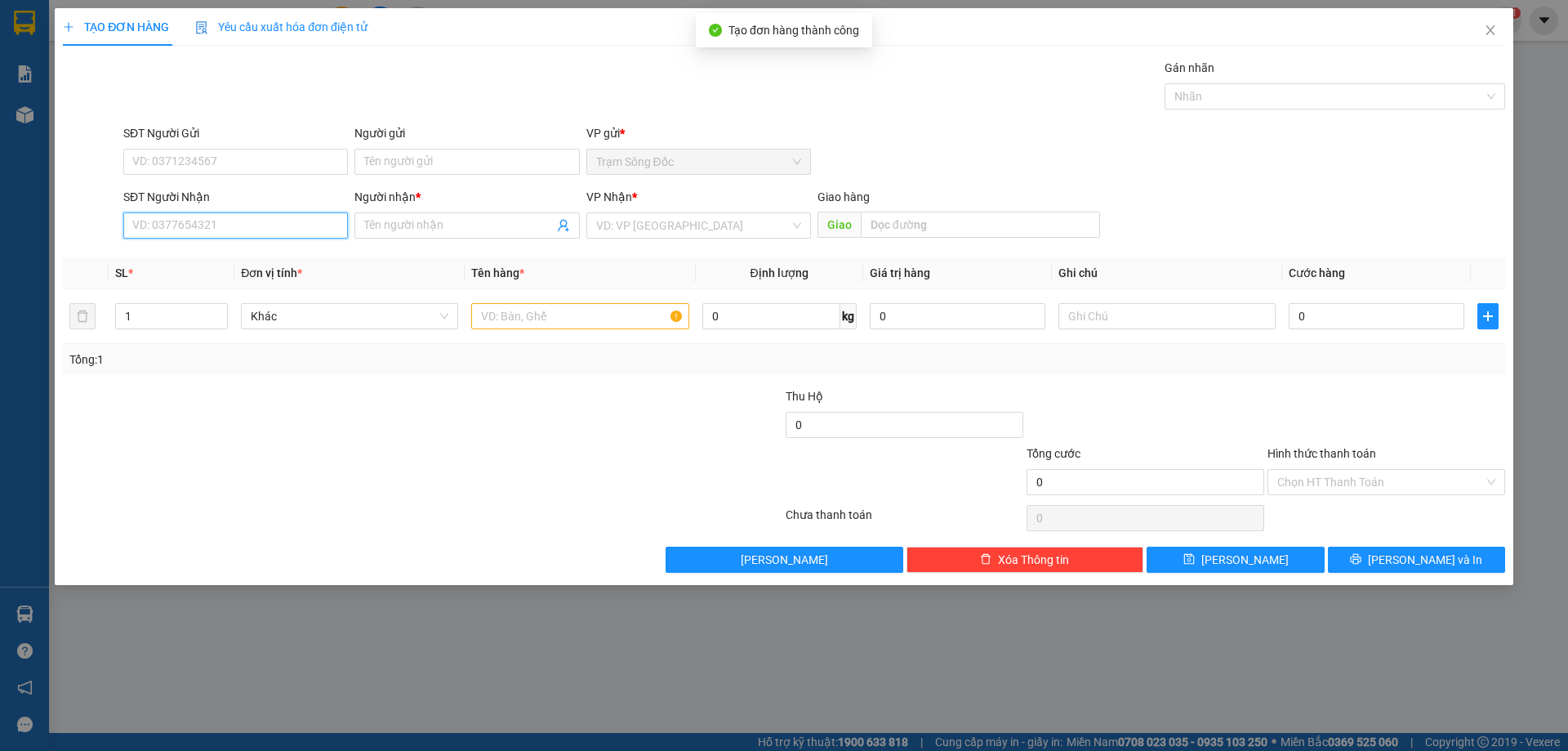
click at [284, 220] on input "SĐT Người Nhận" at bounding box center [235, 225] width 224 height 26
type input "0328336266"
click at [161, 239] on div "SĐT Người Nhận 0328336266 0328336266" at bounding box center [235, 216] width 224 height 57
click at [160, 234] on input "0328336266" at bounding box center [235, 225] width 224 height 26
drag, startPoint x: 248, startPoint y: 221, endPoint x: 84, endPoint y: 246, distance: 165.9
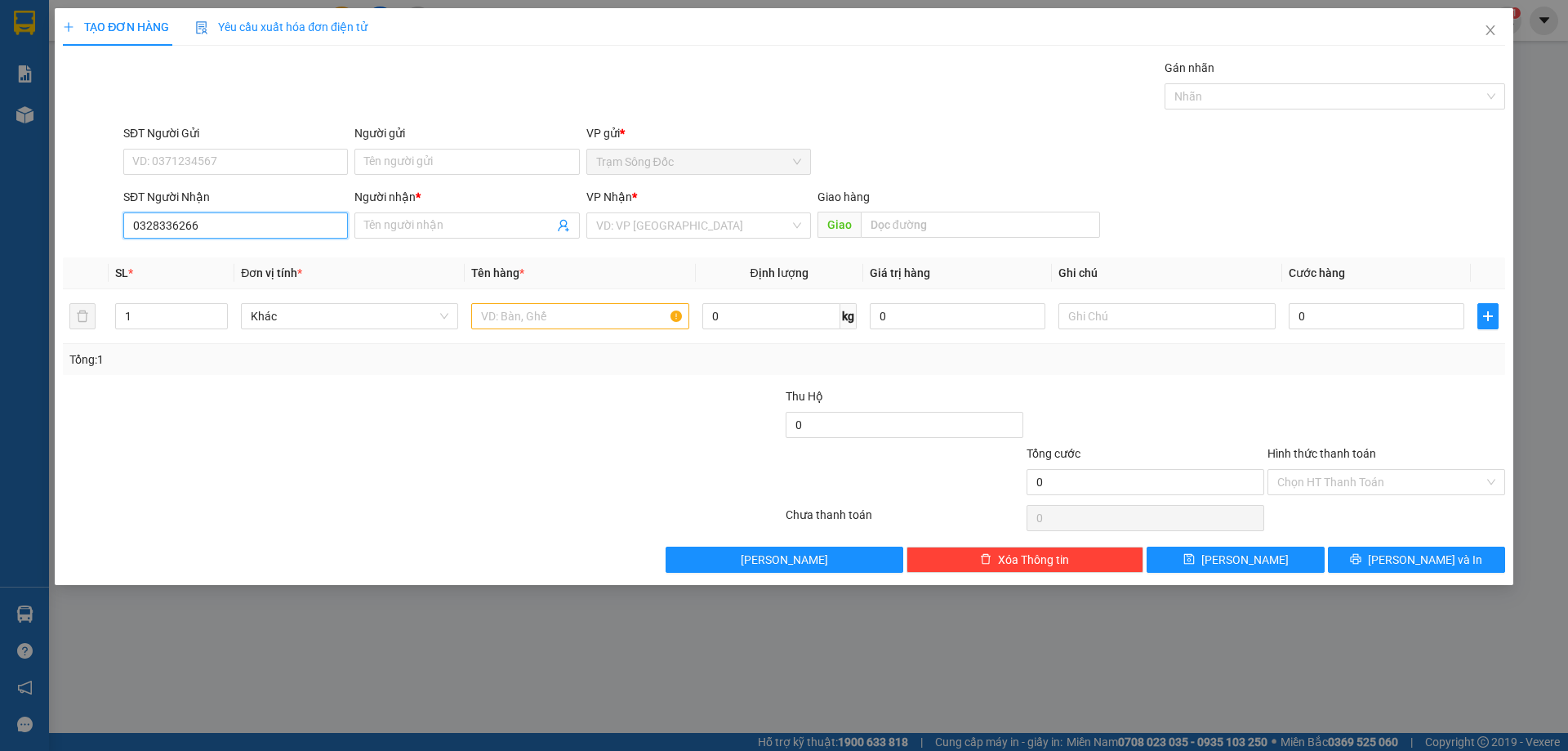
click at [84, 246] on div "Transit Pickup Surcharge Ids Transit Deliver Surcharge Ids Transit Deliver Surc…" at bounding box center [784, 316] width 1442 height 514
type input "0904745945"
click at [154, 239] on div "SĐT Người Nhận 0904745945" at bounding box center [235, 216] width 224 height 57
click at [409, 223] on input "Người nhận *" at bounding box center [458, 225] width 188 height 18
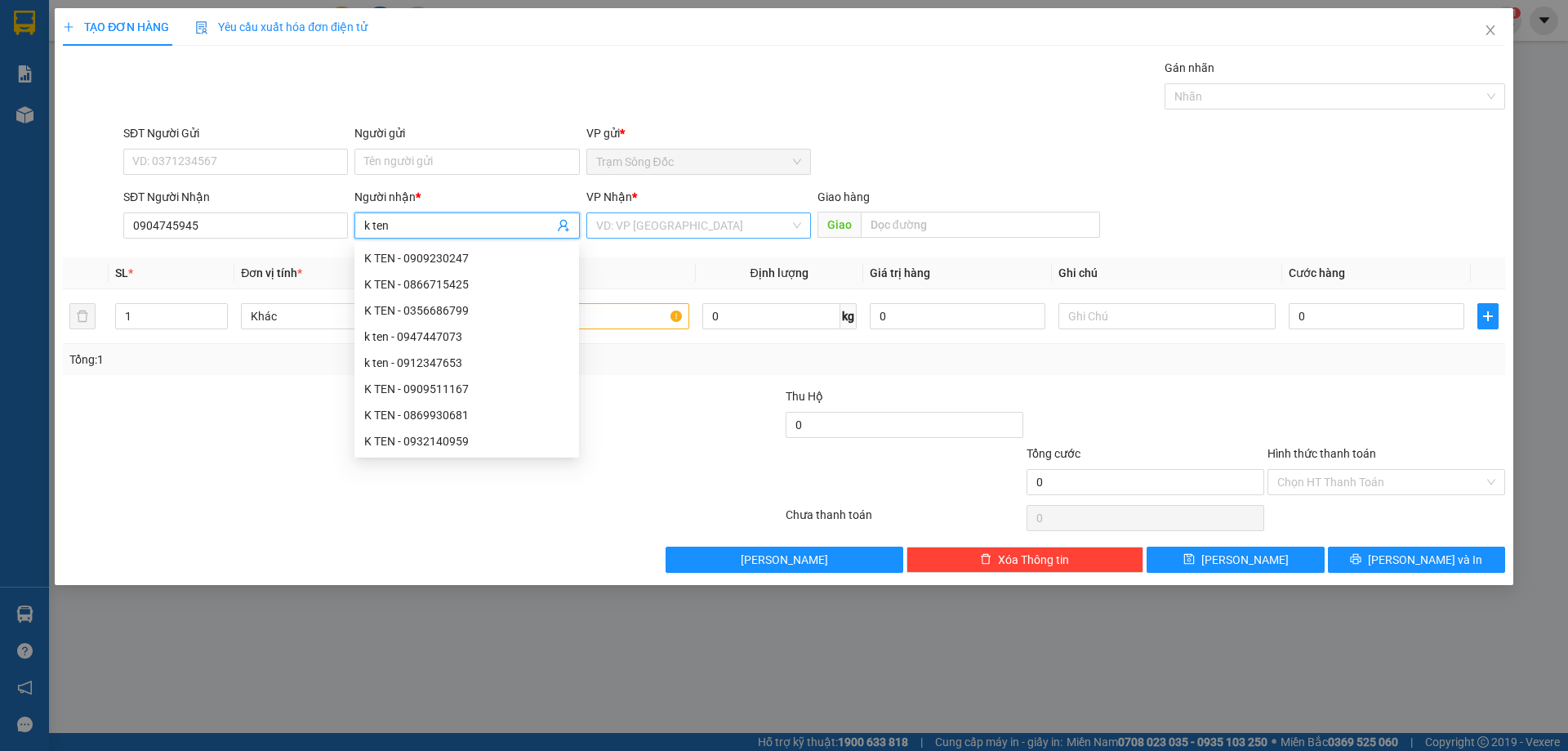
type input "k ten"
drag, startPoint x: 616, startPoint y: 231, endPoint x: 670, endPoint y: 264, distance: 63.3
click at [617, 231] on input "search" at bounding box center [692, 225] width 193 height 24
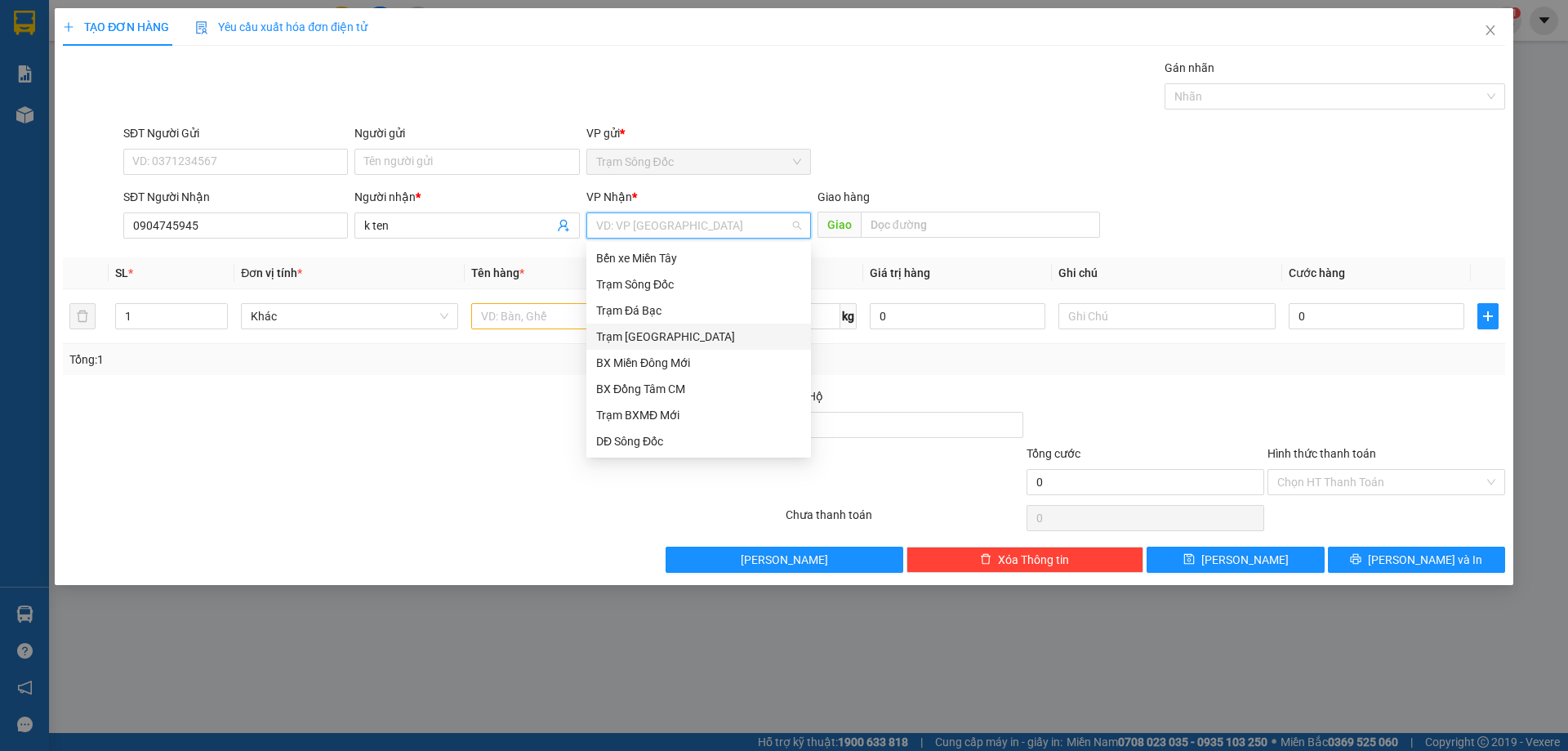
drag, startPoint x: 659, startPoint y: 338, endPoint x: 566, endPoint y: 327, distance: 93.6
click at [657, 339] on div "Trạm [GEOGRAPHIC_DATA]" at bounding box center [698, 336] width 205 height 18
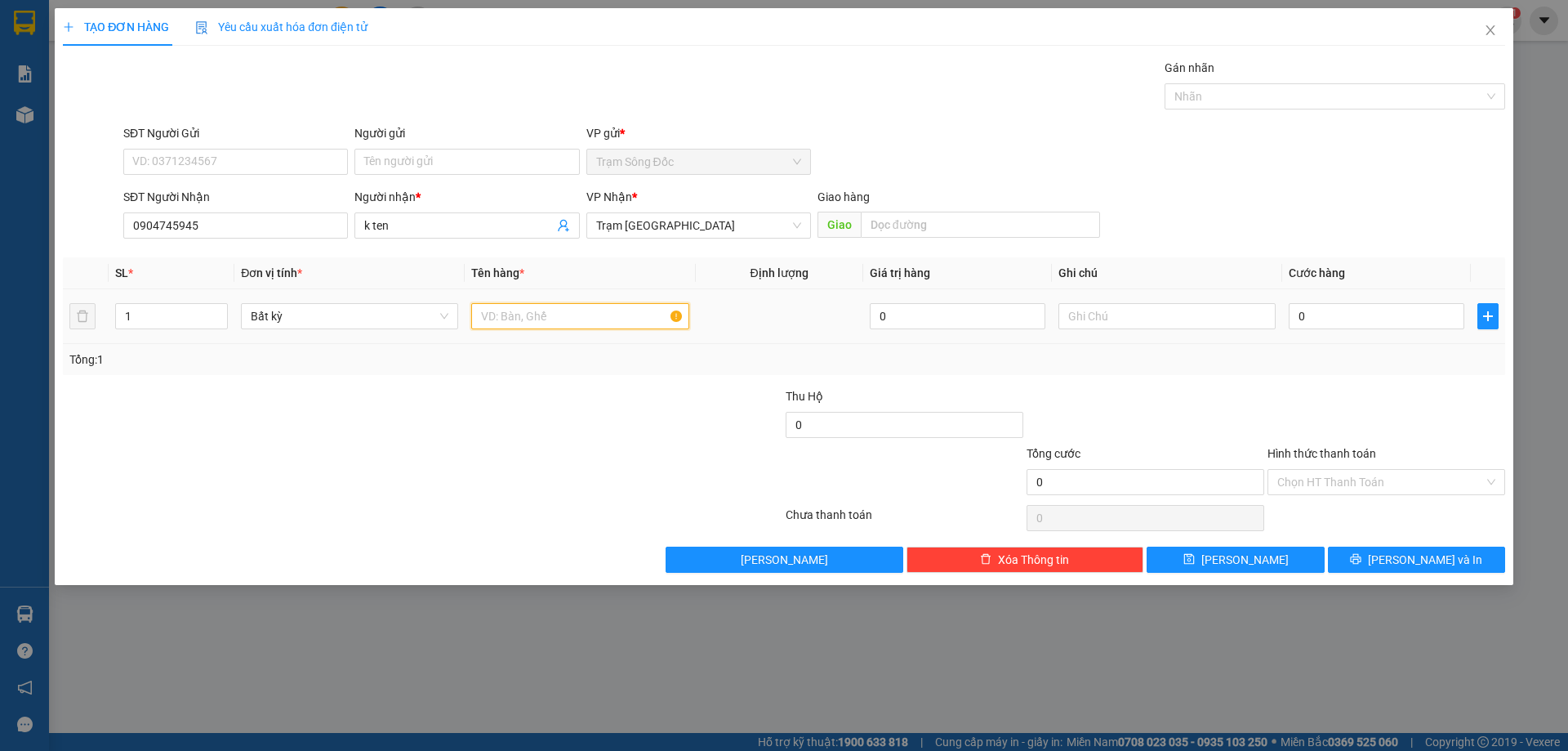
click at [547, 320] on input "text" at bounding box center [580, 316] width 218 height 26
type input "1 th giấy"
drag, startPoint x: 1449, startPoint y: 303, endPoint x: 1417, endPoint y: 316, distance: 34.5
click at [1421, 315] on div "0" at bounding box center [1376, 316] width 176 height 33
click at [1414, 317] on input "0" at bounding box center [1376, 316] width 176 height 26
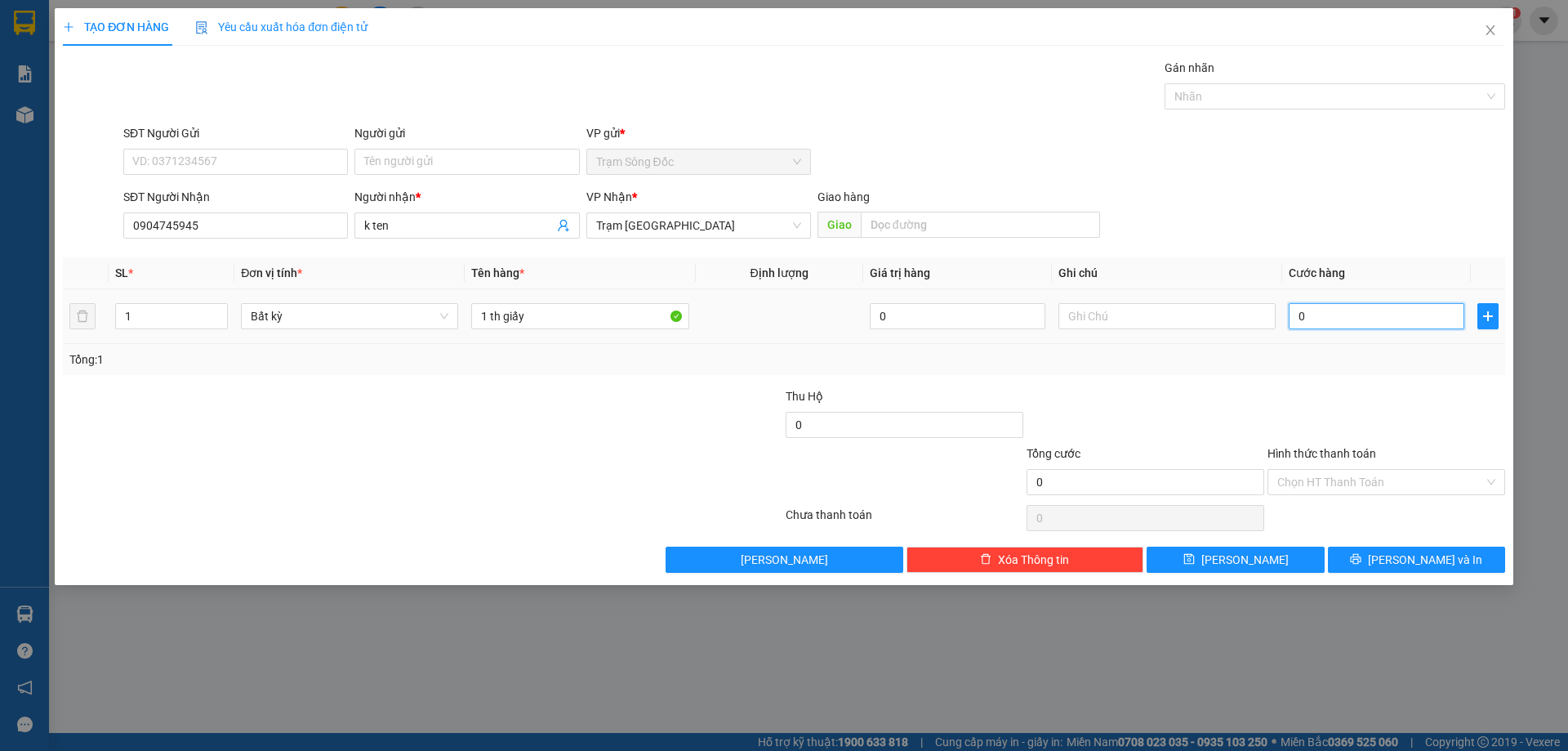
type input "5"
type input "50"
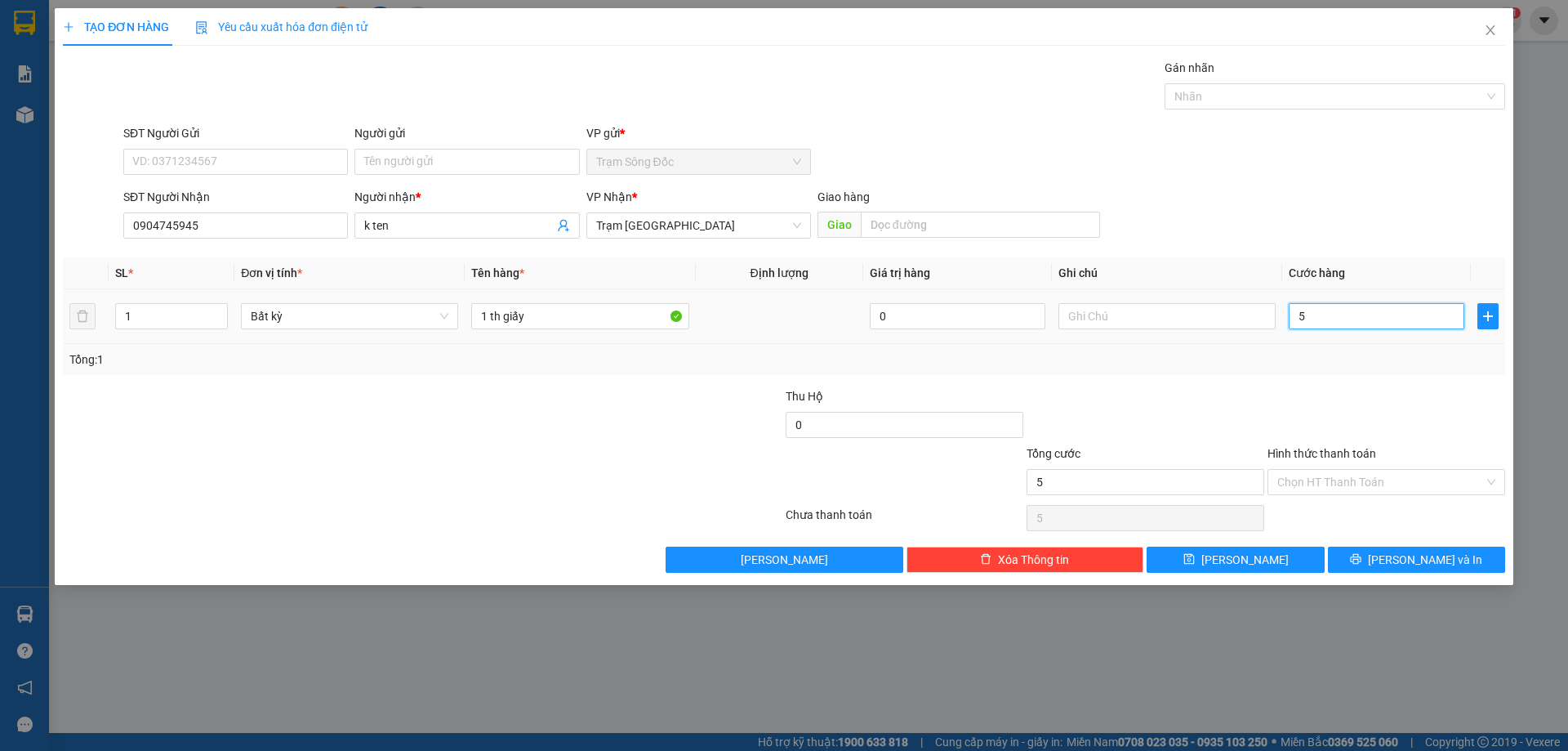
type input "50"
type input "500"
type input "5.000"
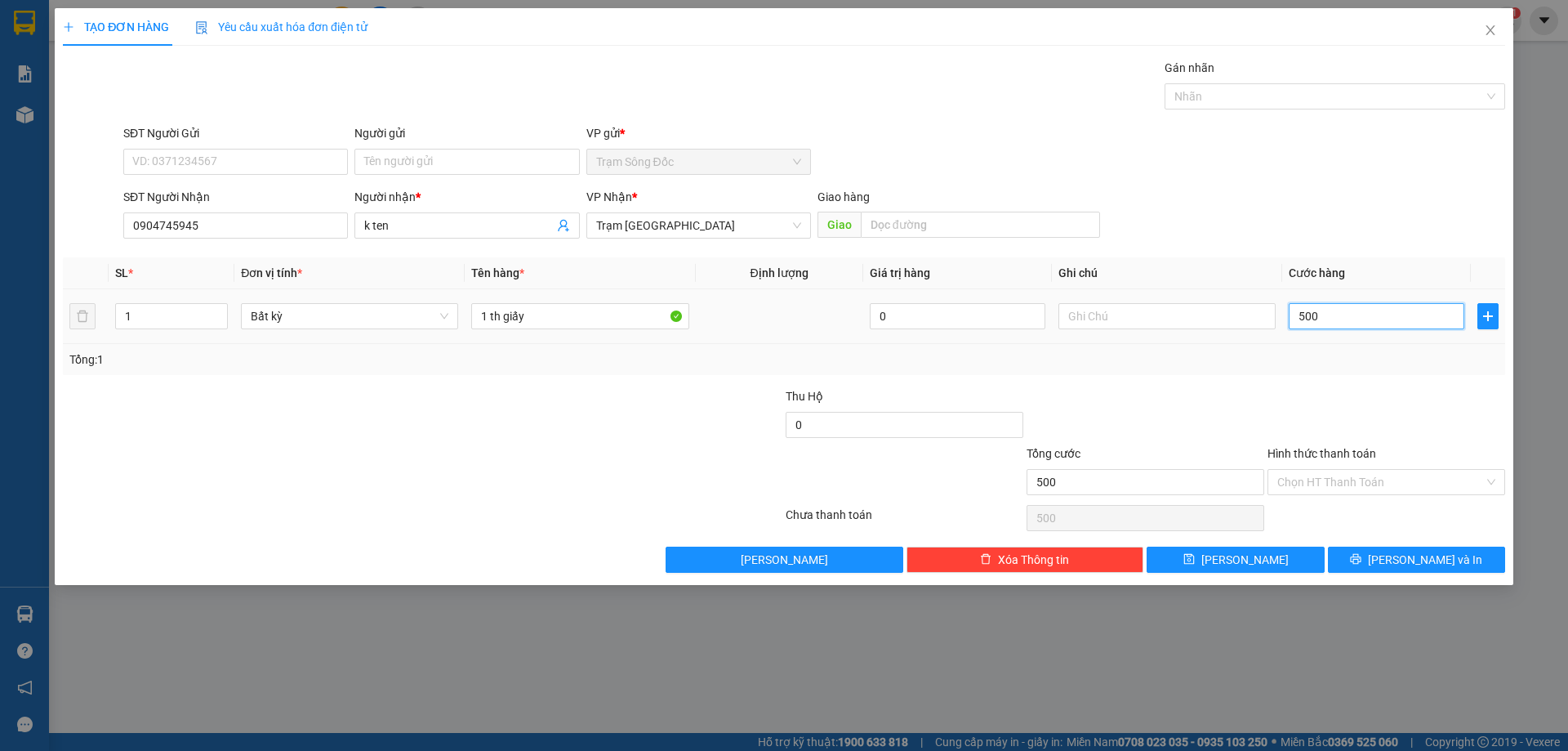
type input "5.000"
type input "50.000"
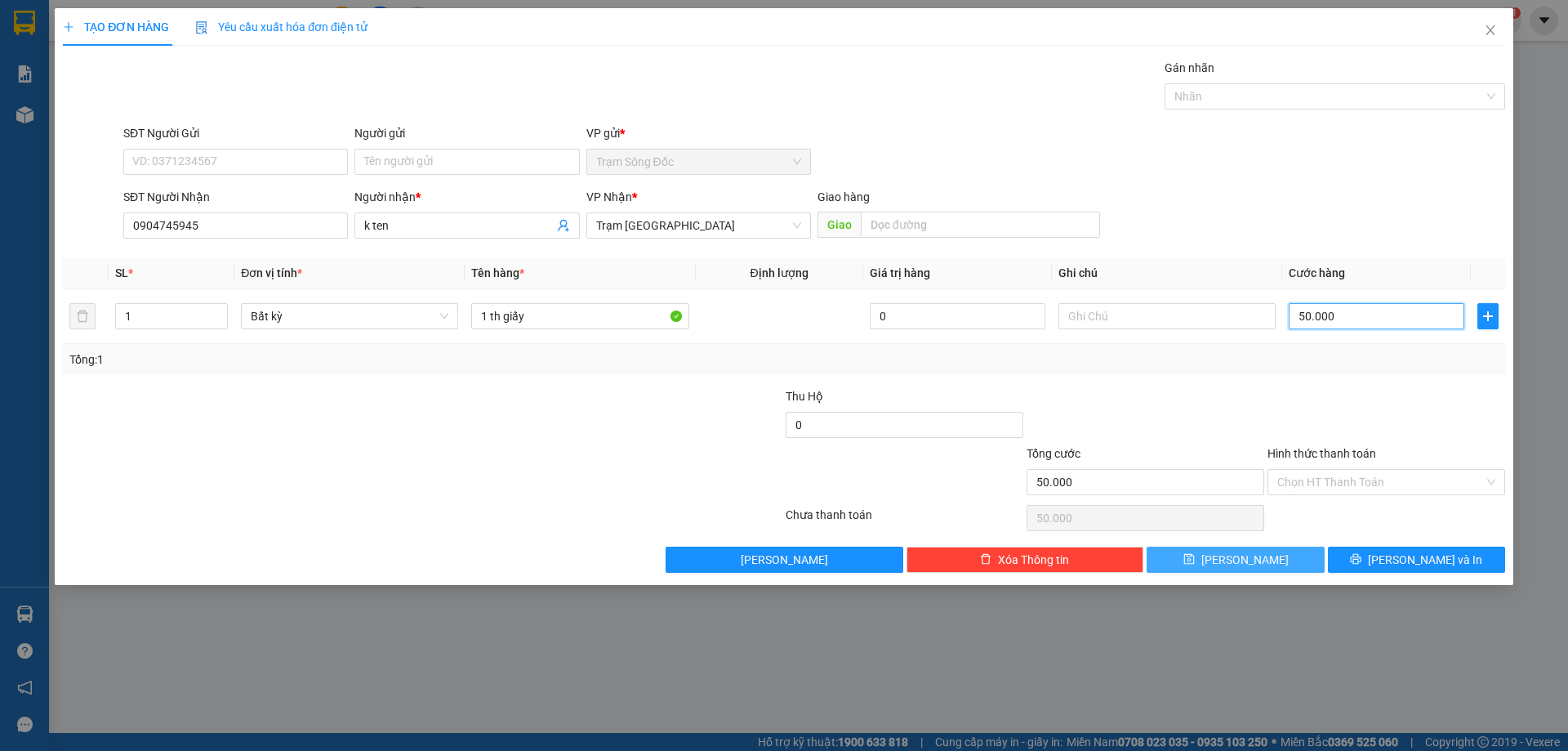
type input "50.000"
click at [1245, 554] on span "[PERSON_NAME]" at bounding box center [1245, 559] width 87 height 18
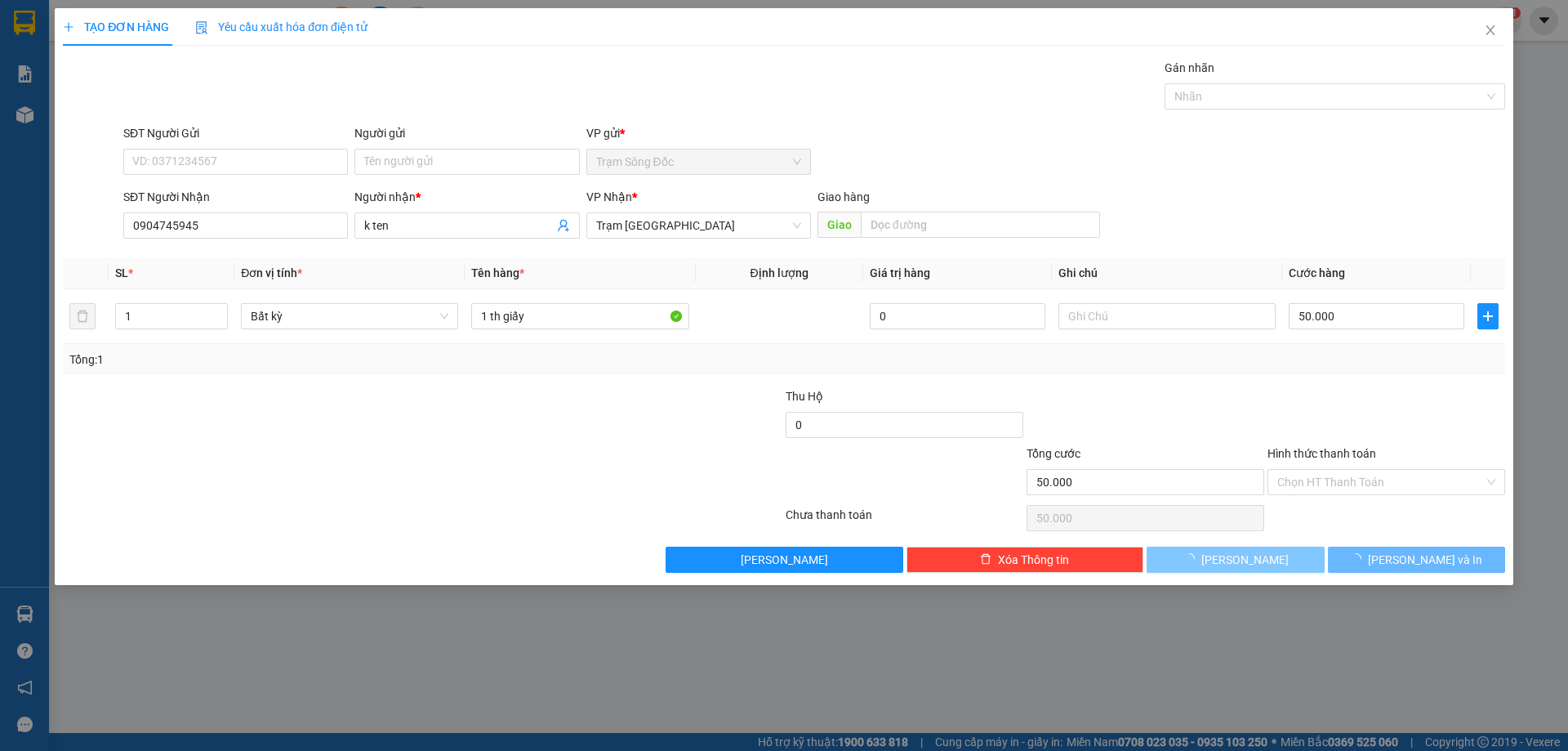
type input "0"
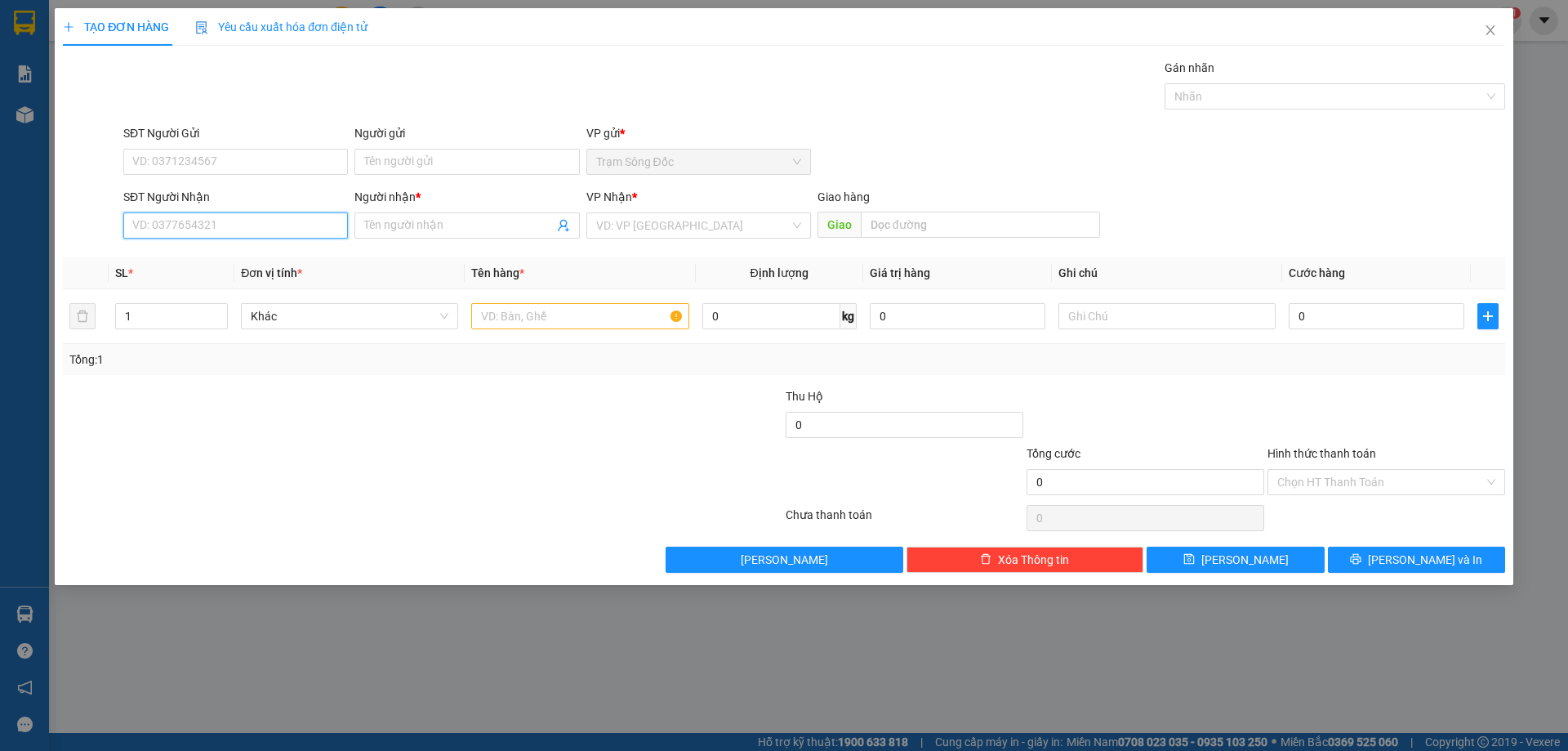
click at [180, 238] on input "SĐT Người Nhận" at bounding box center [235, 225] width 224 height 26
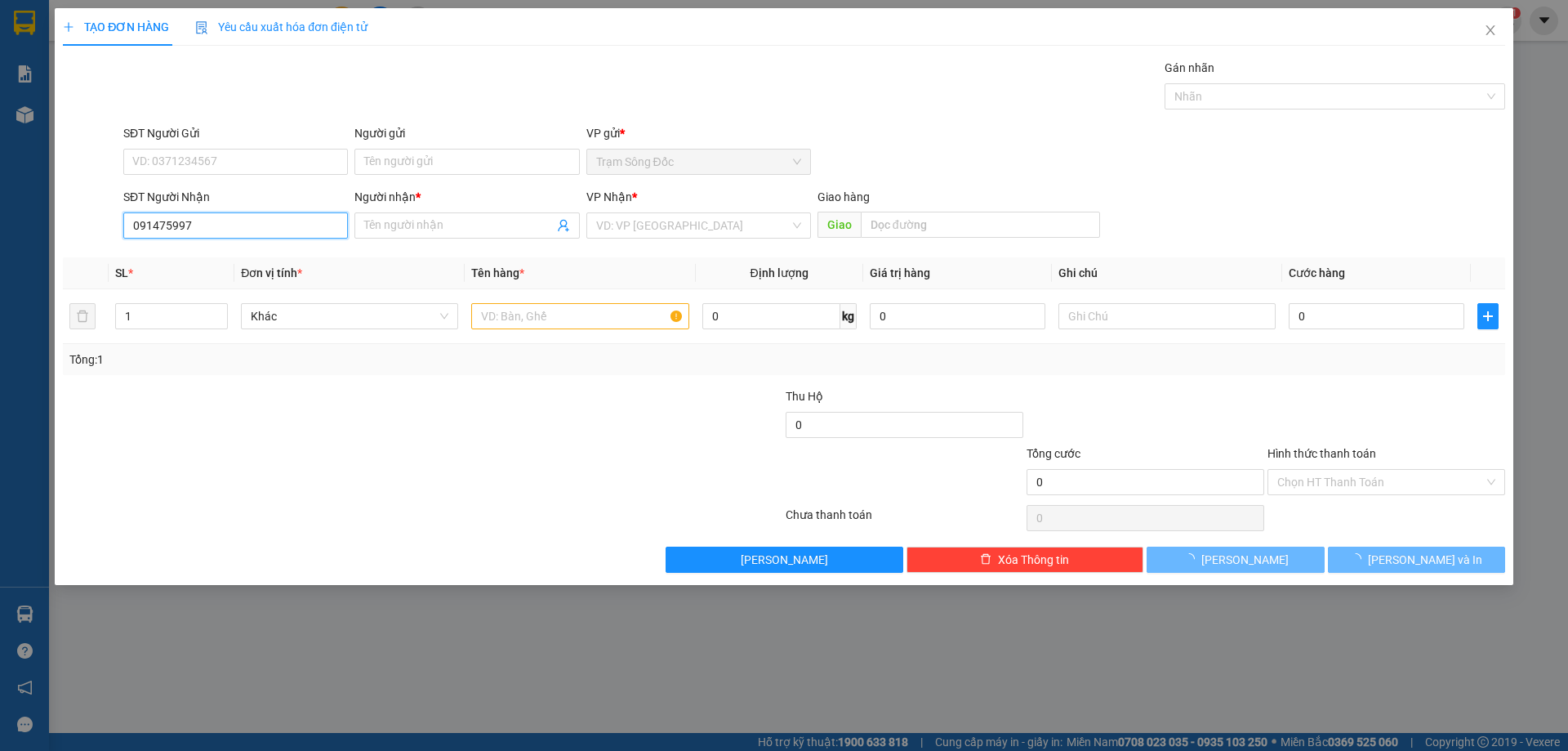
type input "0914759973"
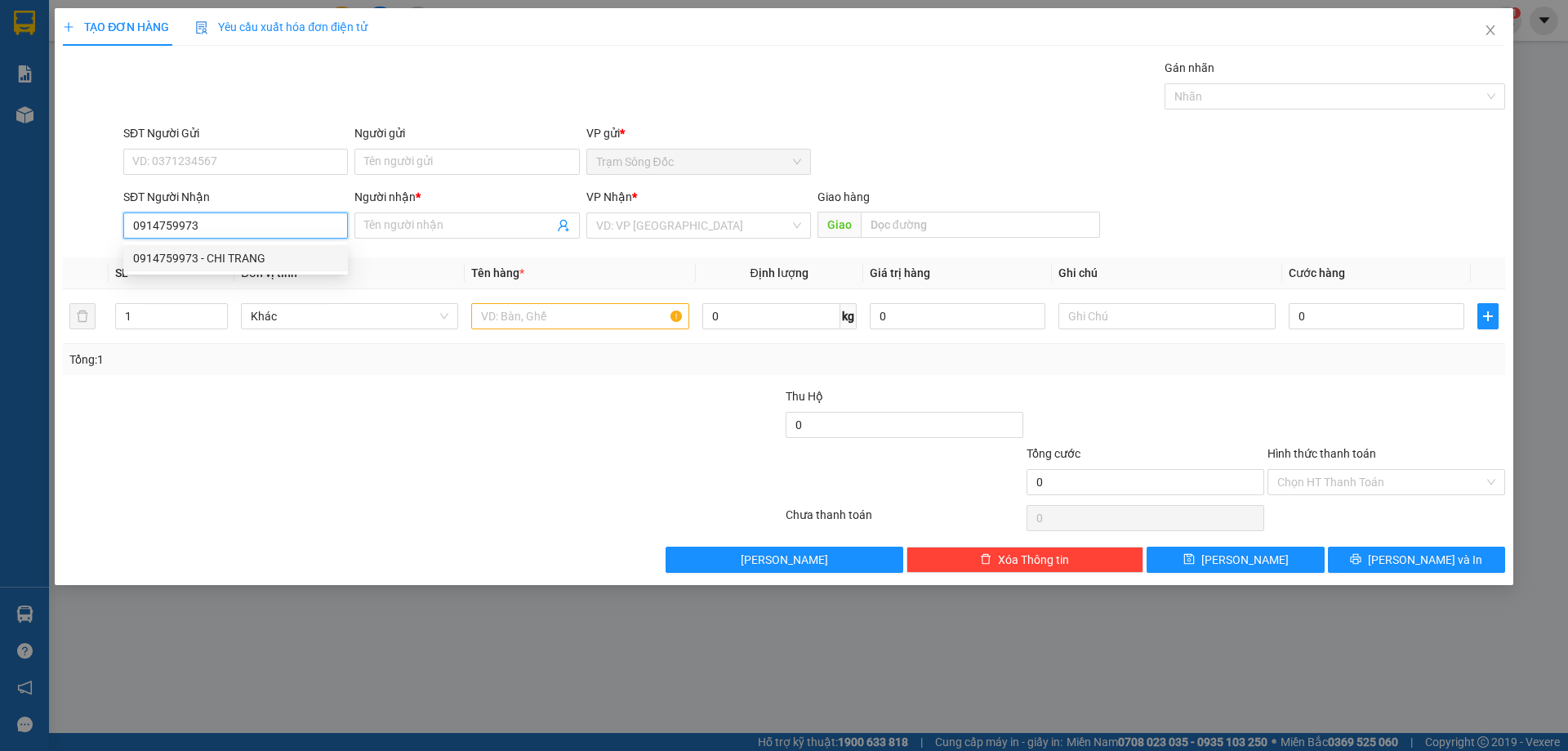
click at [227, 251] on div "0914759973 - CHI TRANG" at bounding box center [235, 258] width 205 height 18
type input "CHI TRANG"
type input "0914759973"
click at [495, 323] on input "text" at bounding box center [580, 316] width 218 height 26
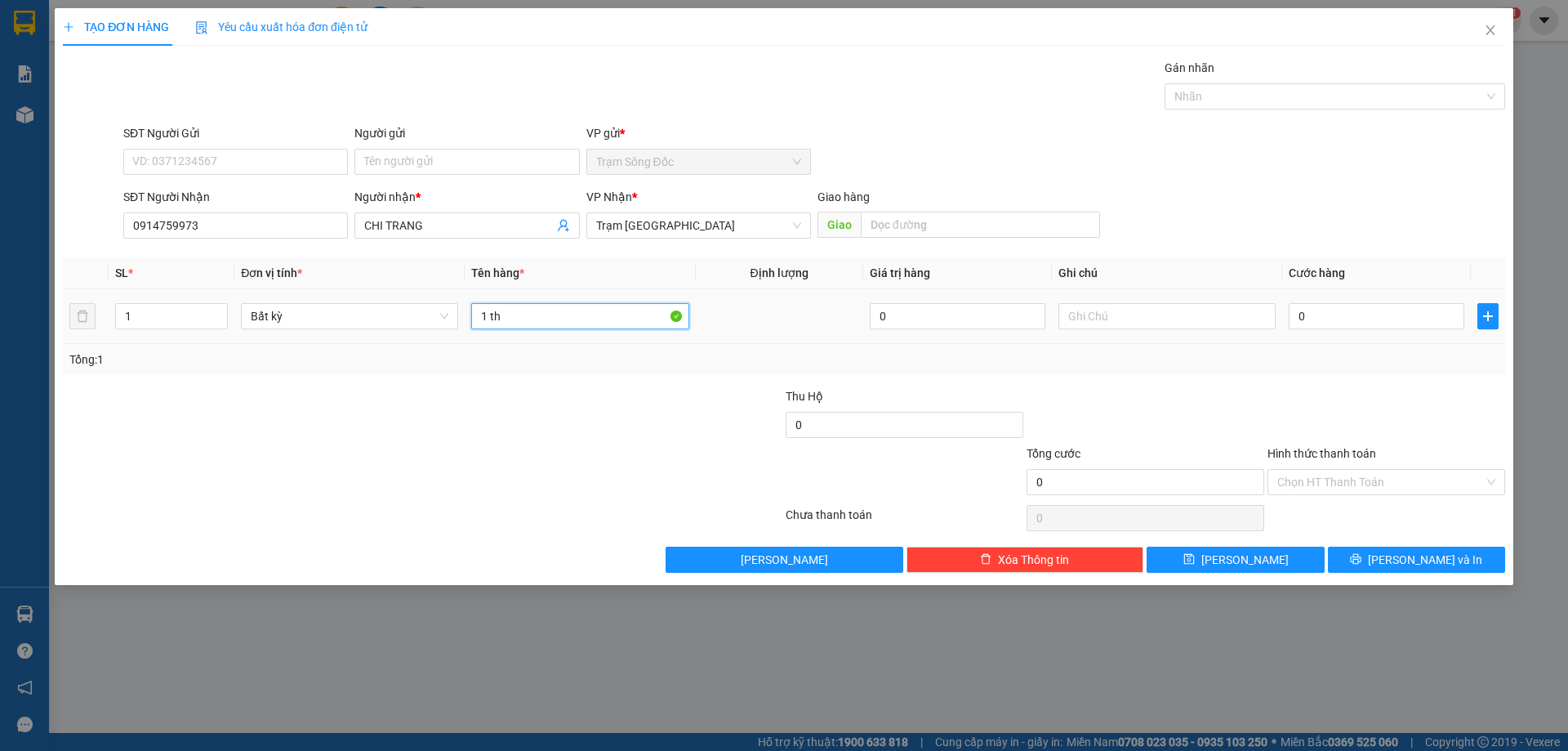
type input "1 th"
click at [1319, 334] on td "0" at bounding box center [1376, 316] width 188 height 54
click at [1323, 319] on input "0" at bounding box center [1376, 316] width 176 height 26
type input "1"
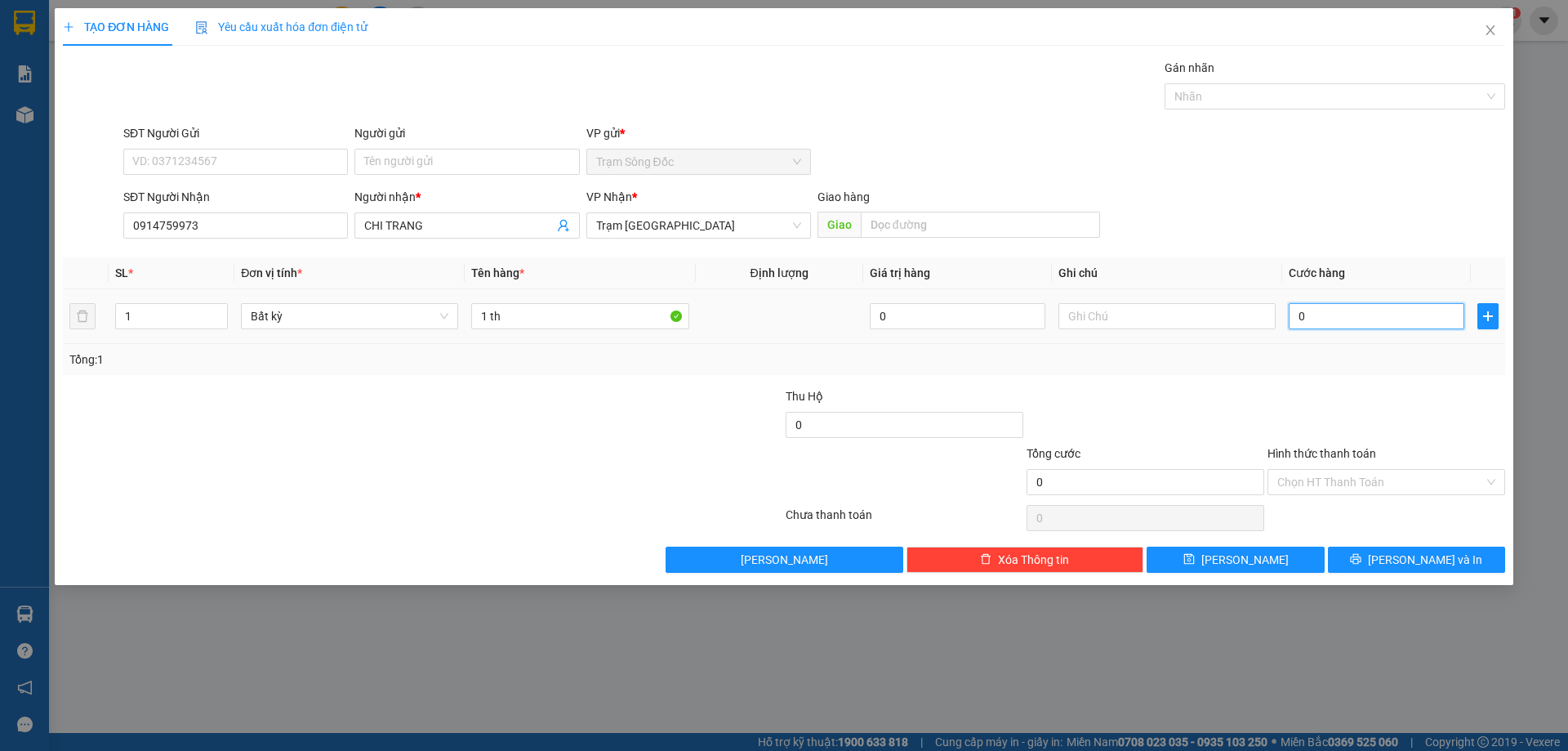
type input "1"
type input "10"
type input "100"
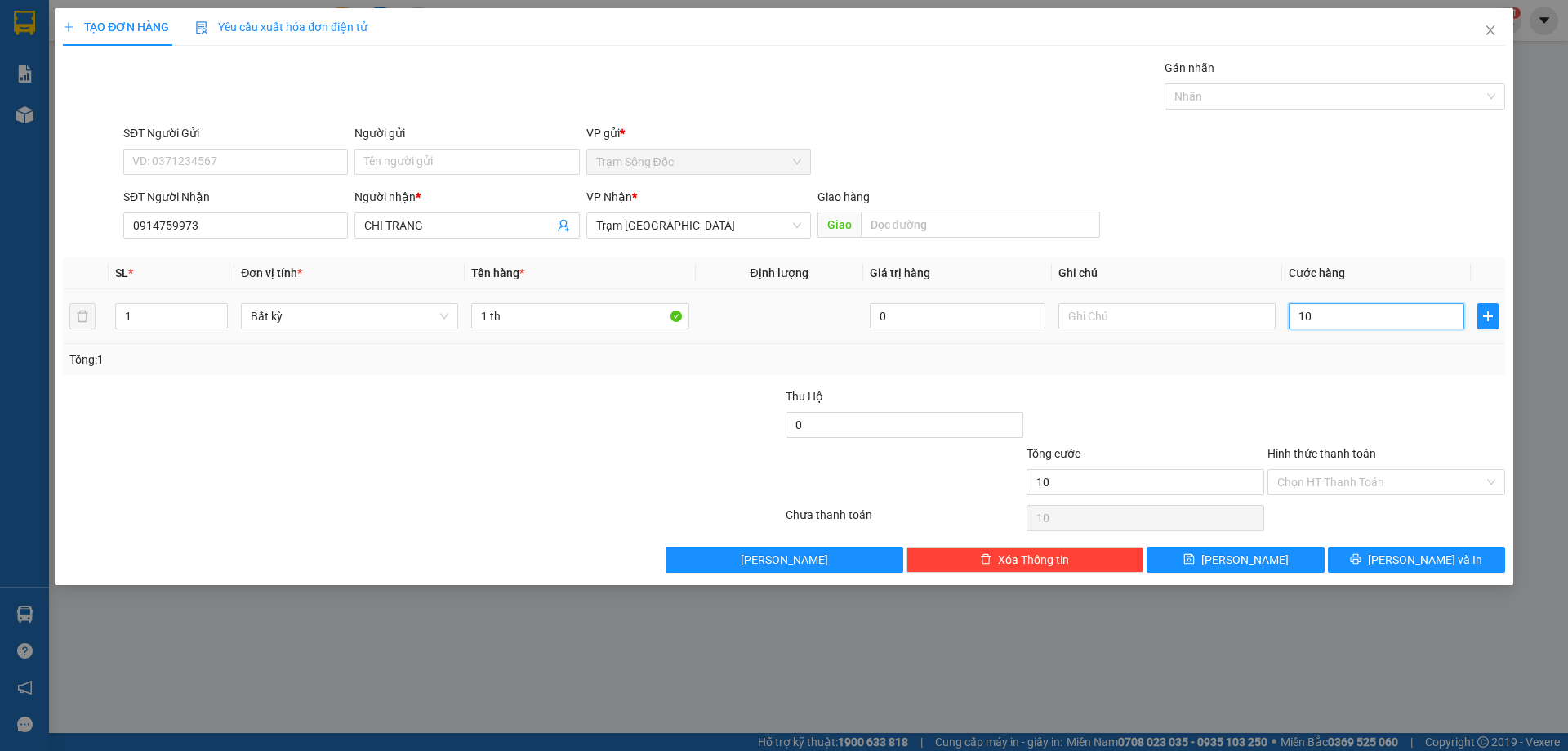
type input "100"
type input "1.000"
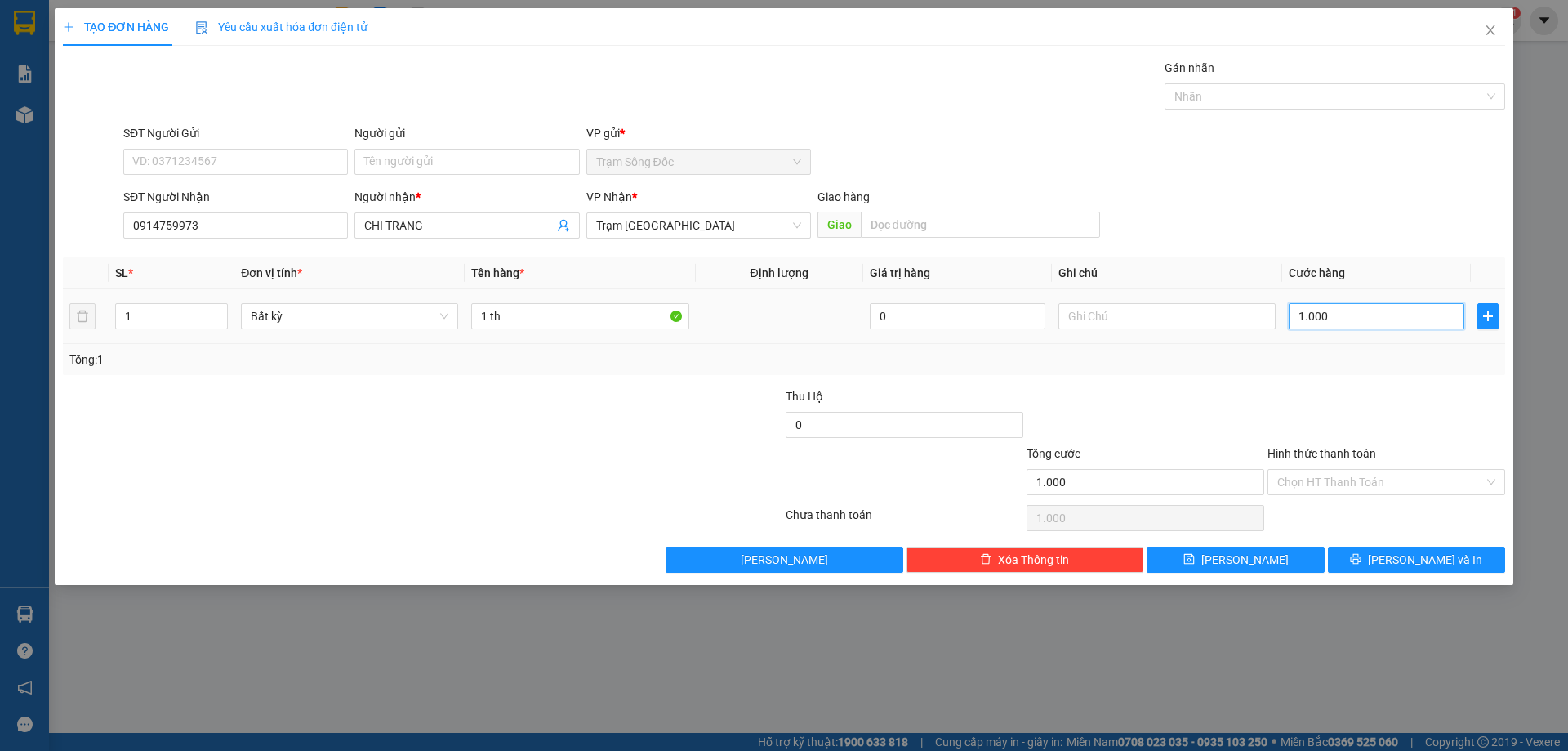
type input "10.000"
type input "100.000"
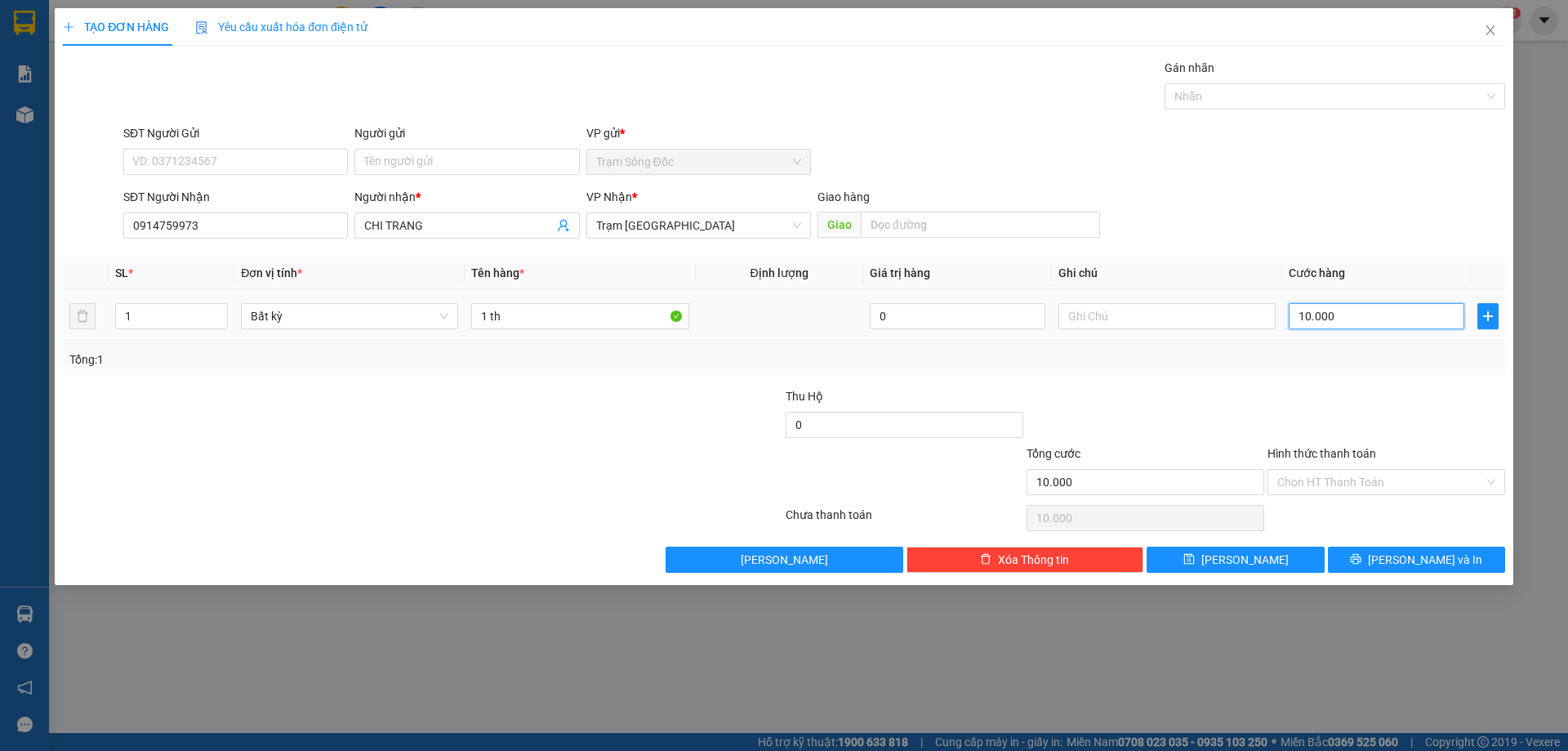
type input "100.000"
click at [1268, 542] on div "Transit Pickup Surcharge Ids Transit Deliver Surcharge Ids Transit Deliver Surc…" at bounding box center [784, 316] width 1442 height 514
click at [1267, 555] on button "[PERSON_NAME]" at bounding box center [1236, 559] width 177 height 26
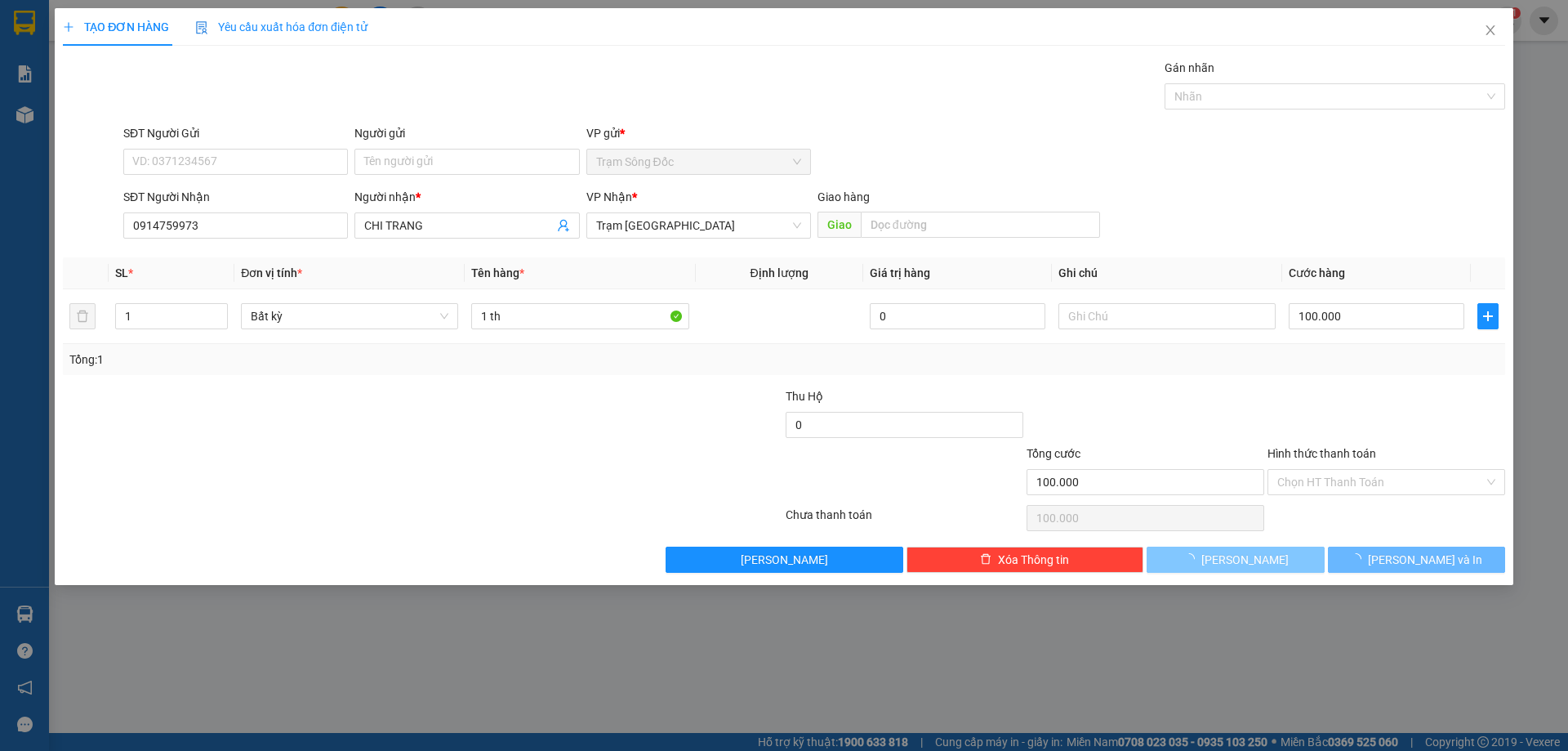
type input "0"
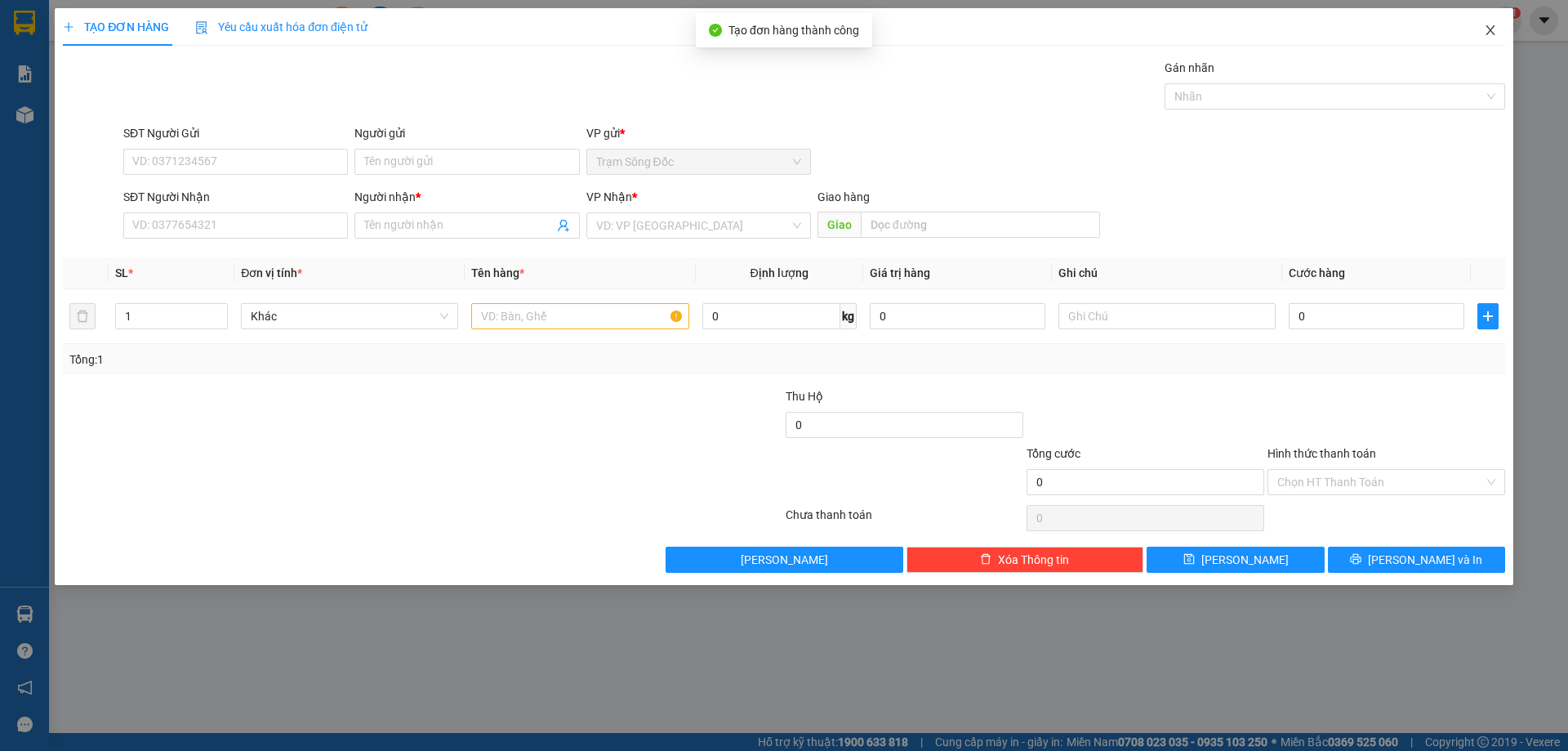
click at [1489, 22] on span "Close" at bounding box center [1490, 31] width 46 height 46
